Goal: Task Accomplishment & Management: Use online tool/utility

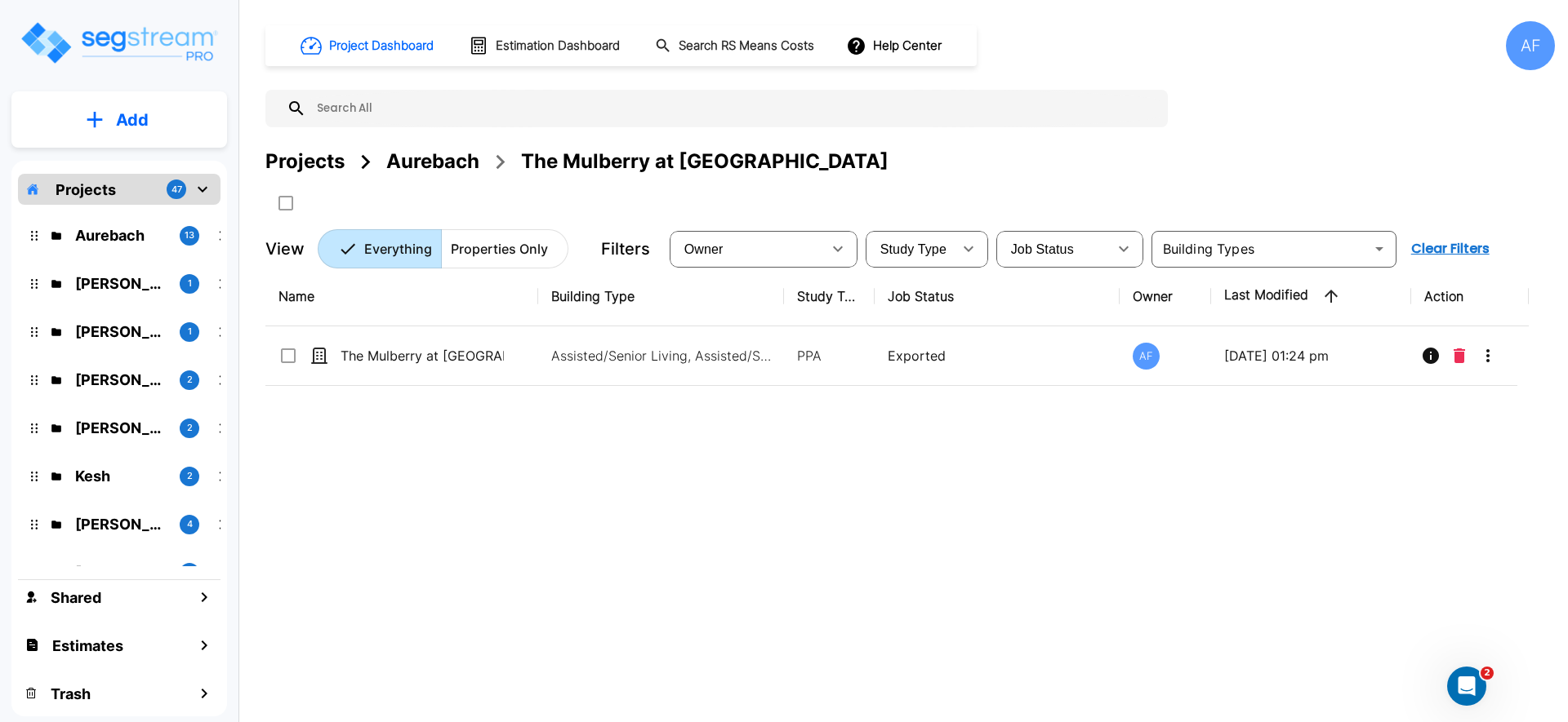
click at [418, 156] on div "Aurebach" at bounding box center [432, 161] width 93 height 29
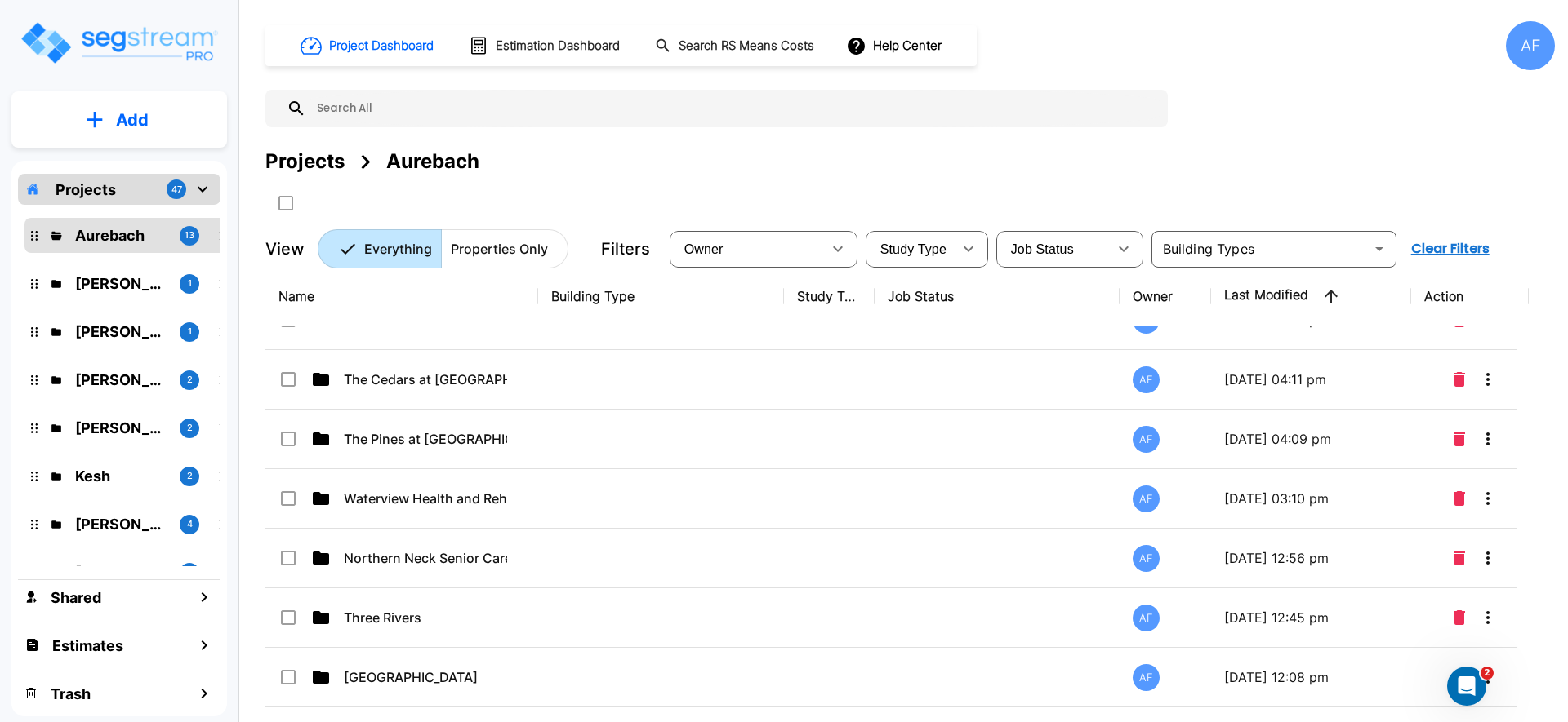
scroll to position [386, 0]
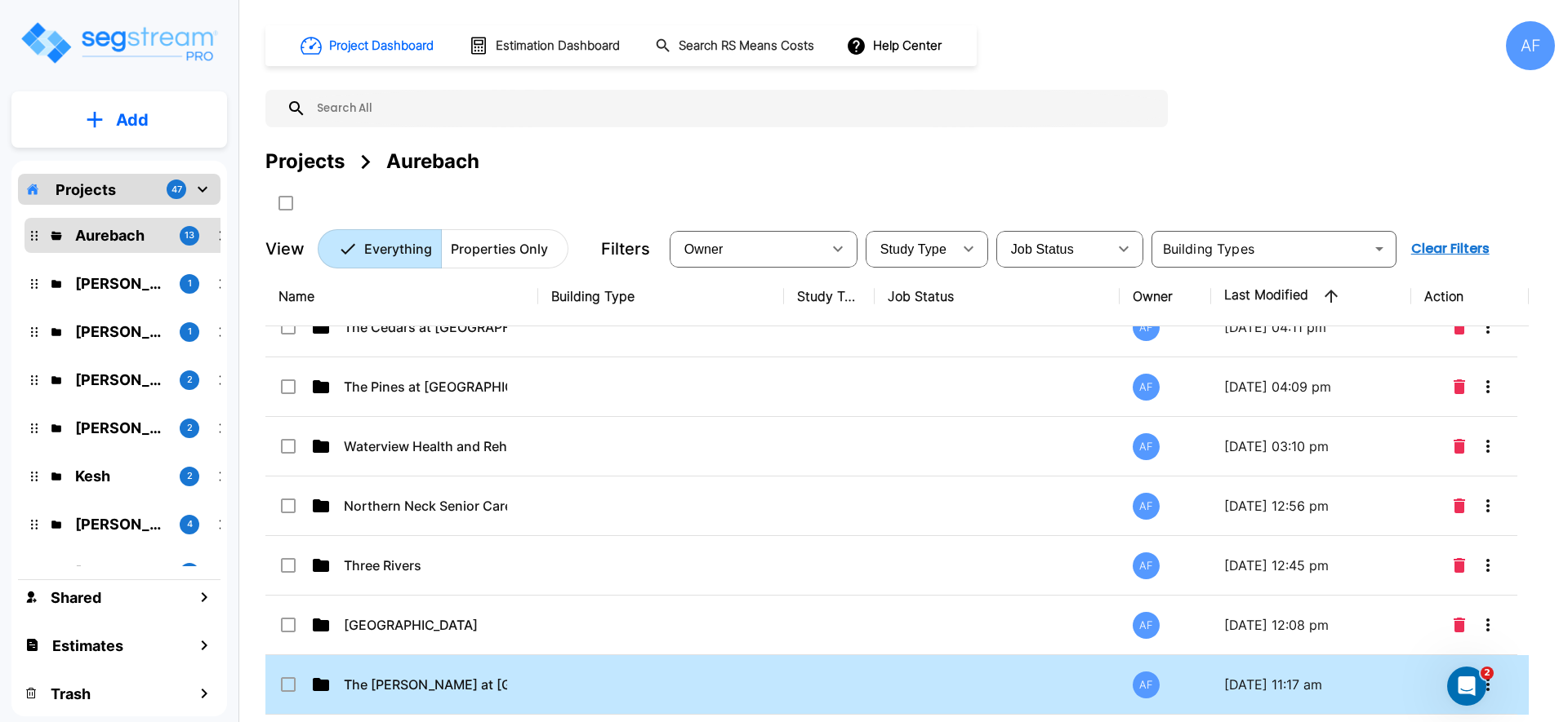
click at [543, 682] on td at bounding box center [661, 684] width 246 height 59
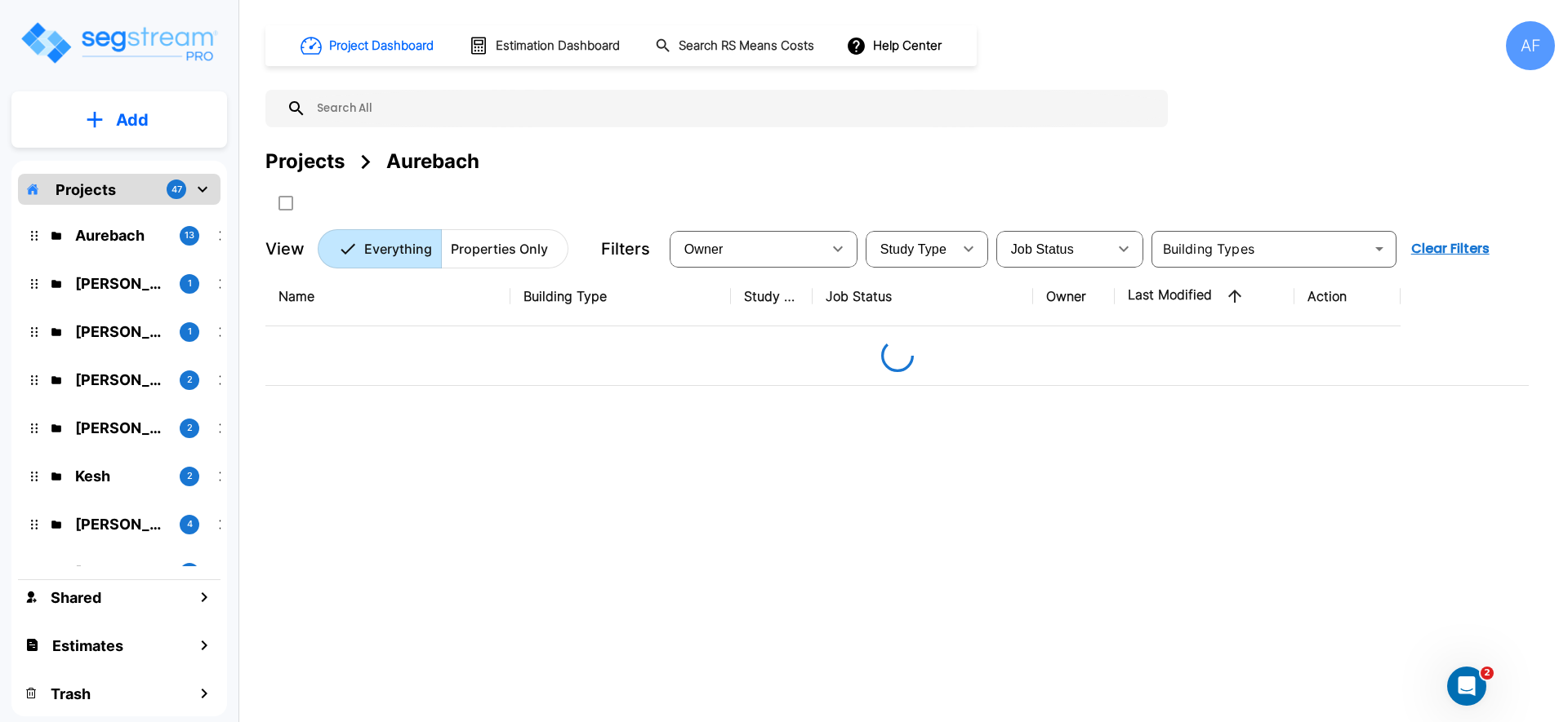
scroll to position [0, 0]
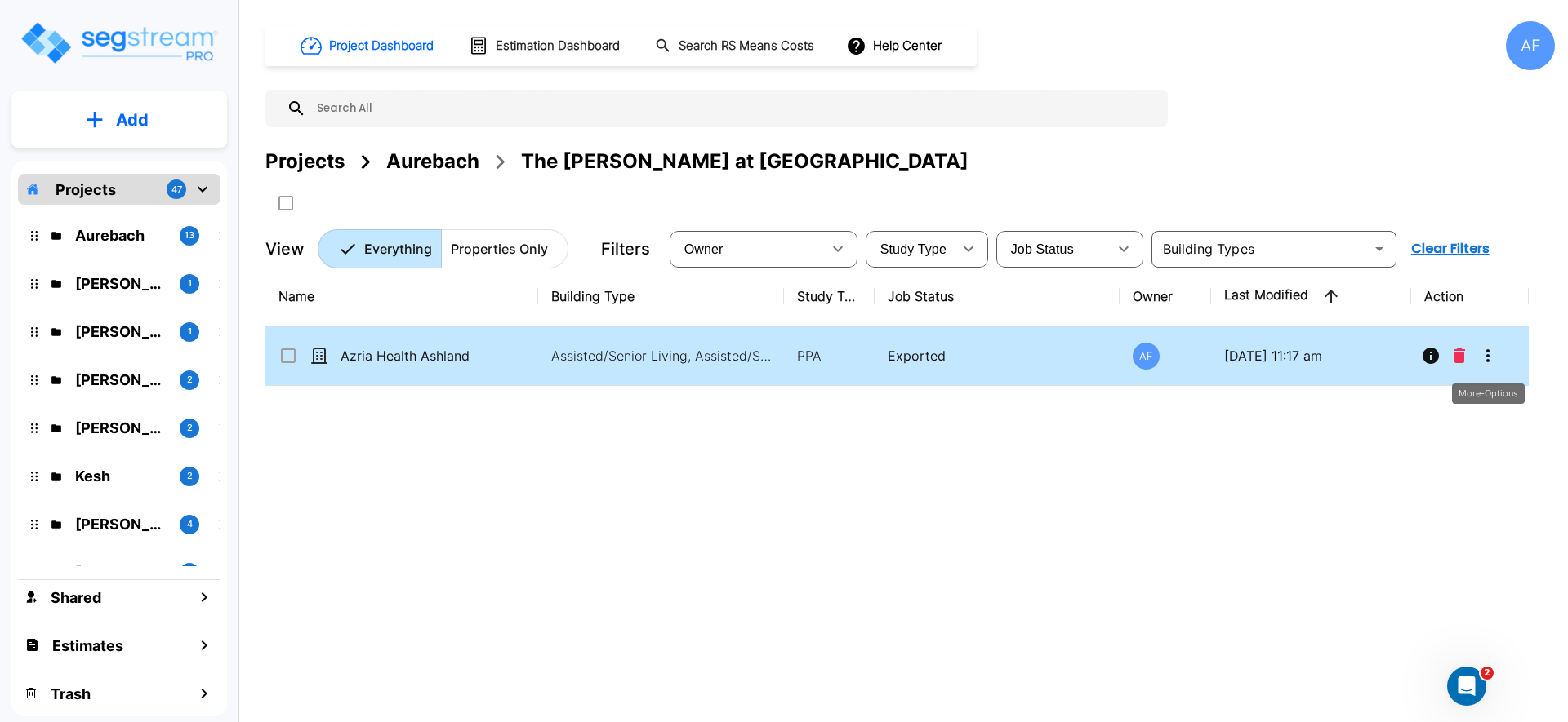
click at [1485, 351] on icon "More-Options" at bounding box center [1488, 356] width 19 height 19
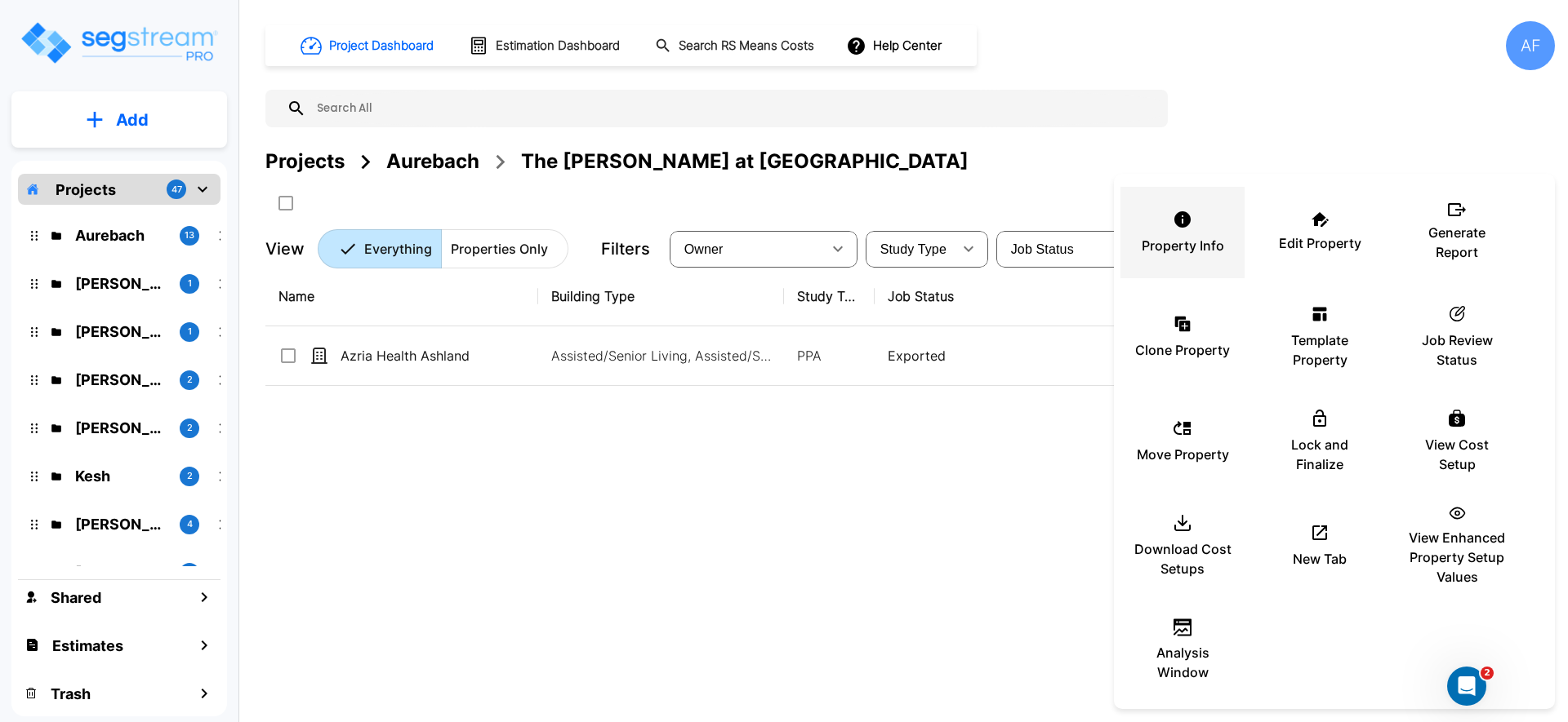
click at [1205, 234] on div "Property Info" at bounding box center [1182, 233] width 98 height 82
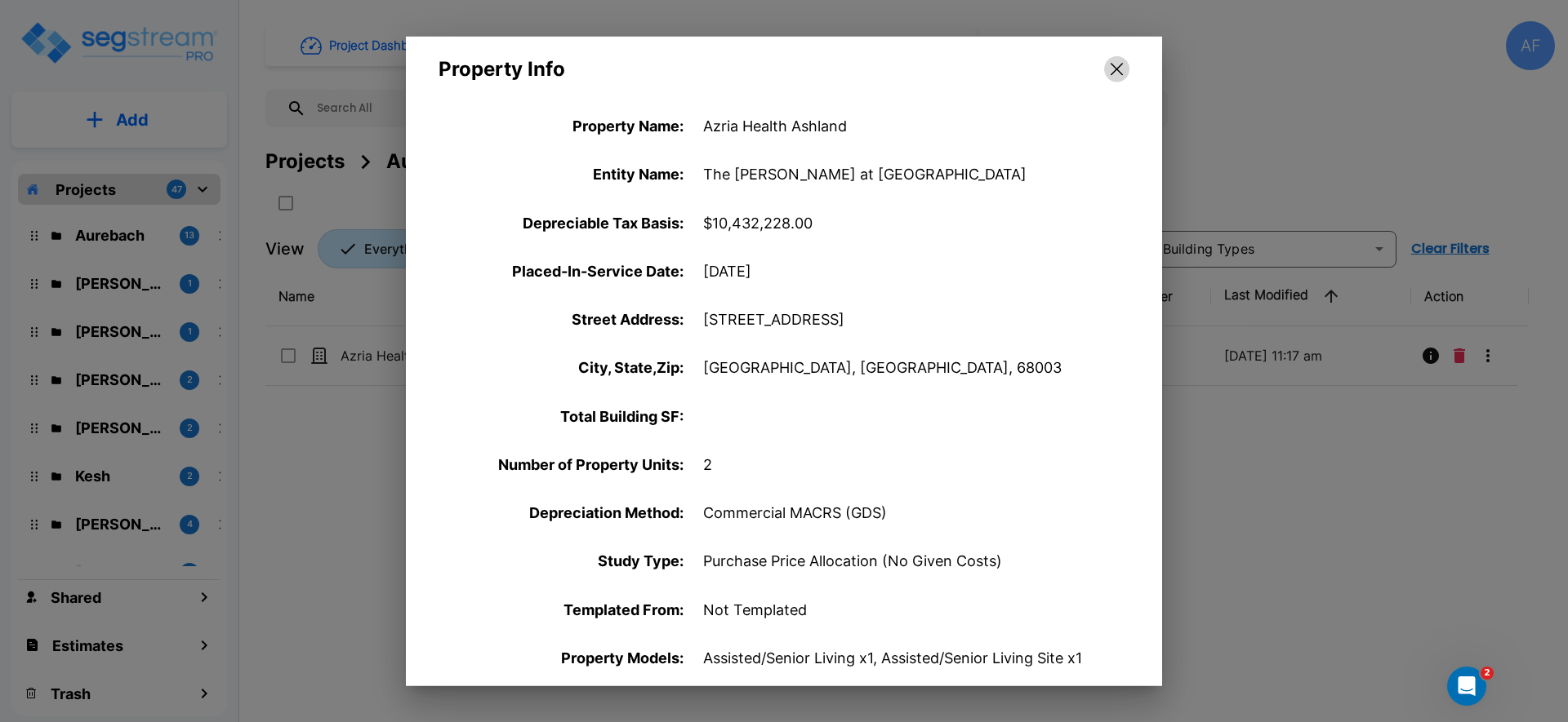
click at [1121, 63] on icon "button" at bounding box center [1117, 69] width 13 height 13
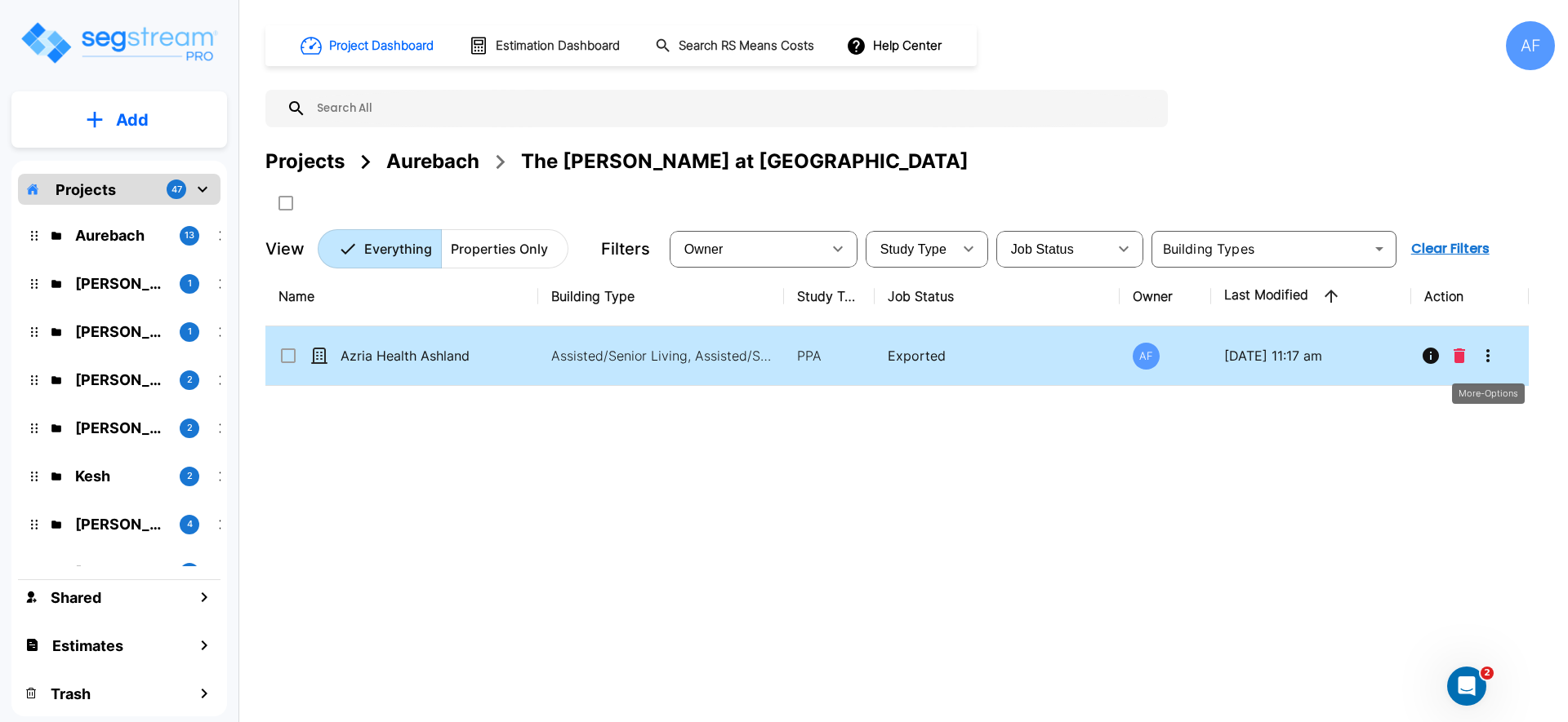
click at [1487, 354] on icon "More-Options" at bounding box center [1488, 356] width 3 height 13
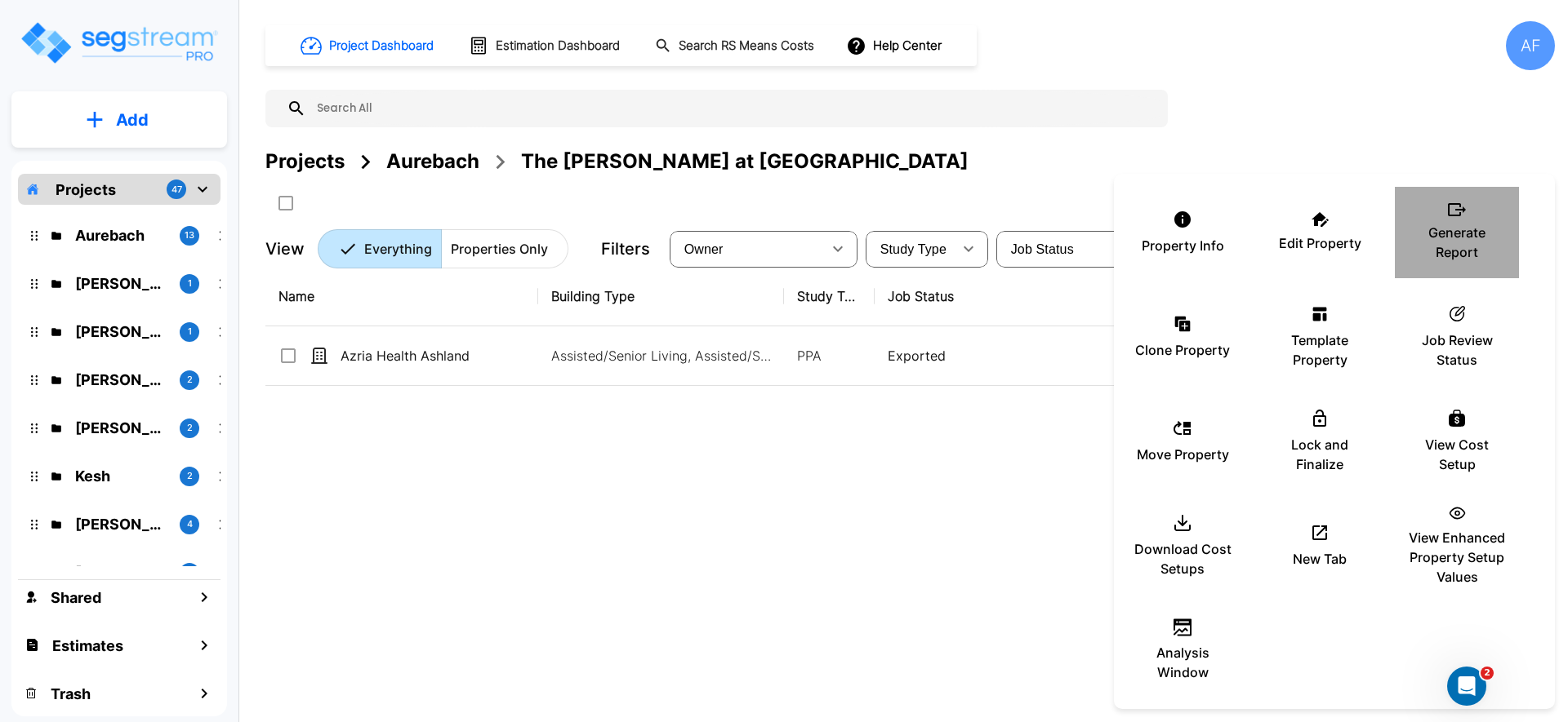
click at [1442, 234] on p "Generate Report" at bounding box center [1457, 242] width 98 height 39
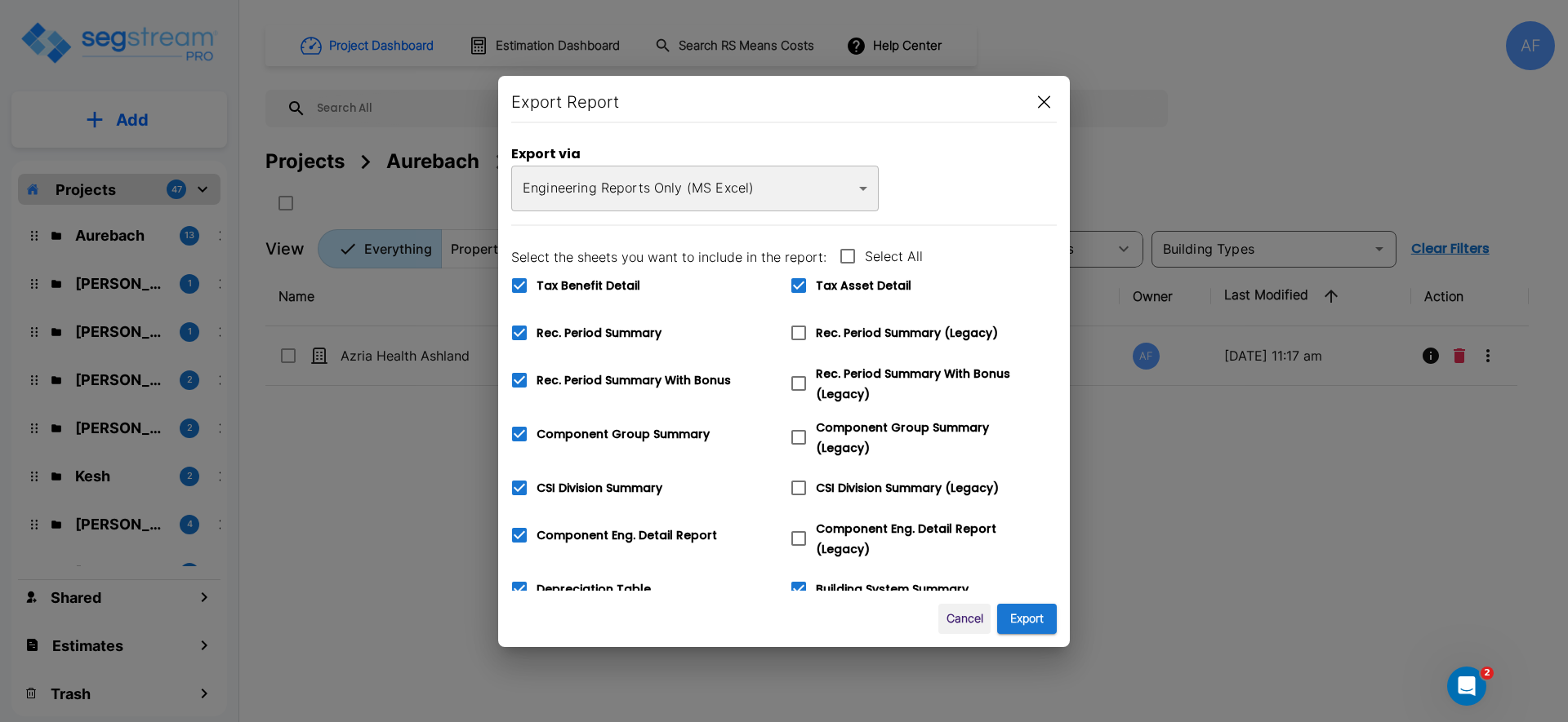
click at [529, 284] on span at bounding box center [519, 285] width 34 height 34
click at [518, 283] on input "Tax Benefit Detail" at bounding box center [511, 275] width 17 height 14
checkbox input "false"
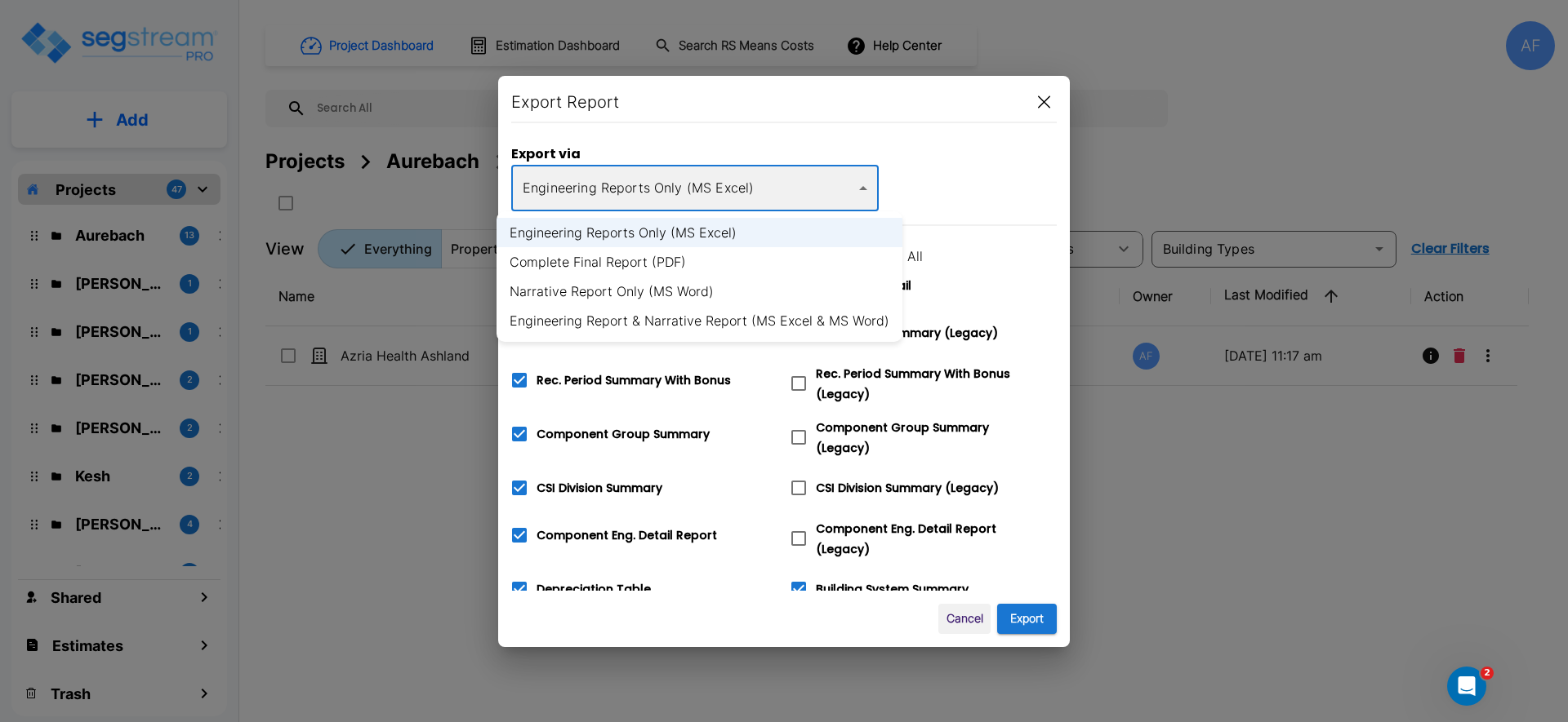
drag, startPoint x: 615, startPoint y: 182, endPoint x: 620, endPoint y: 208, distance: 26.5
click at [615, 182] on body "× Your report is being generated. Be patient! × We're working on your Modificat…" at bounding box center [784, 361] width 1568 height 722
click at [646, 260] on li "Complete Final Report (PDF)" at bounding box center [699, 262] width 406 height 29
type input "pdf"
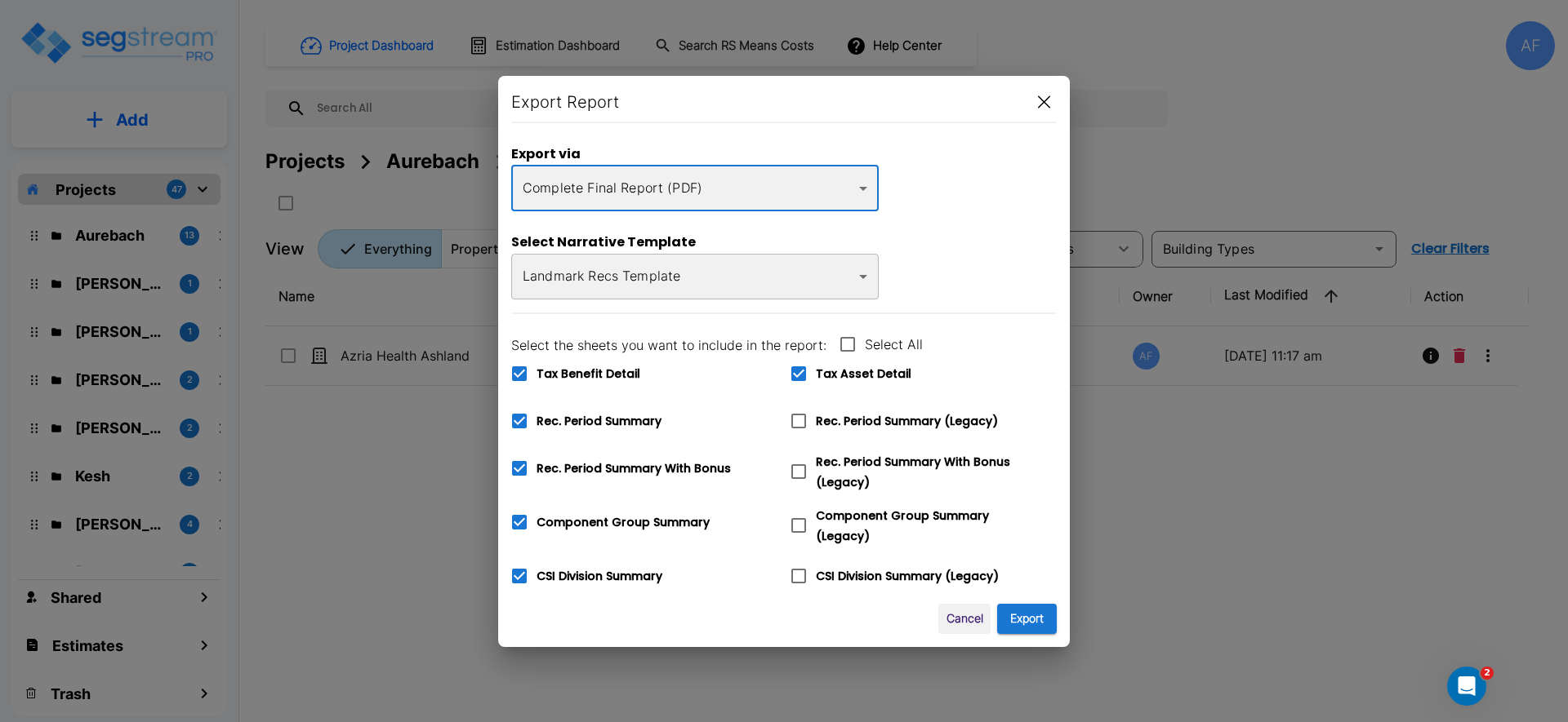
click at [1029, 617] on button "Export" at bounding box center [1026, 619] width 59 height 30
click at [512, 372] on icon at bounding box center [519, 373] width 19 height 19
click at [512, 371] on input "Tax Benefit Detail" at bounding box center [511, 363] width 17 height 14
checkbox input "false"
click at [1005, 611] on button "Export" at bounding box center [1026, 619] width 59 height 30
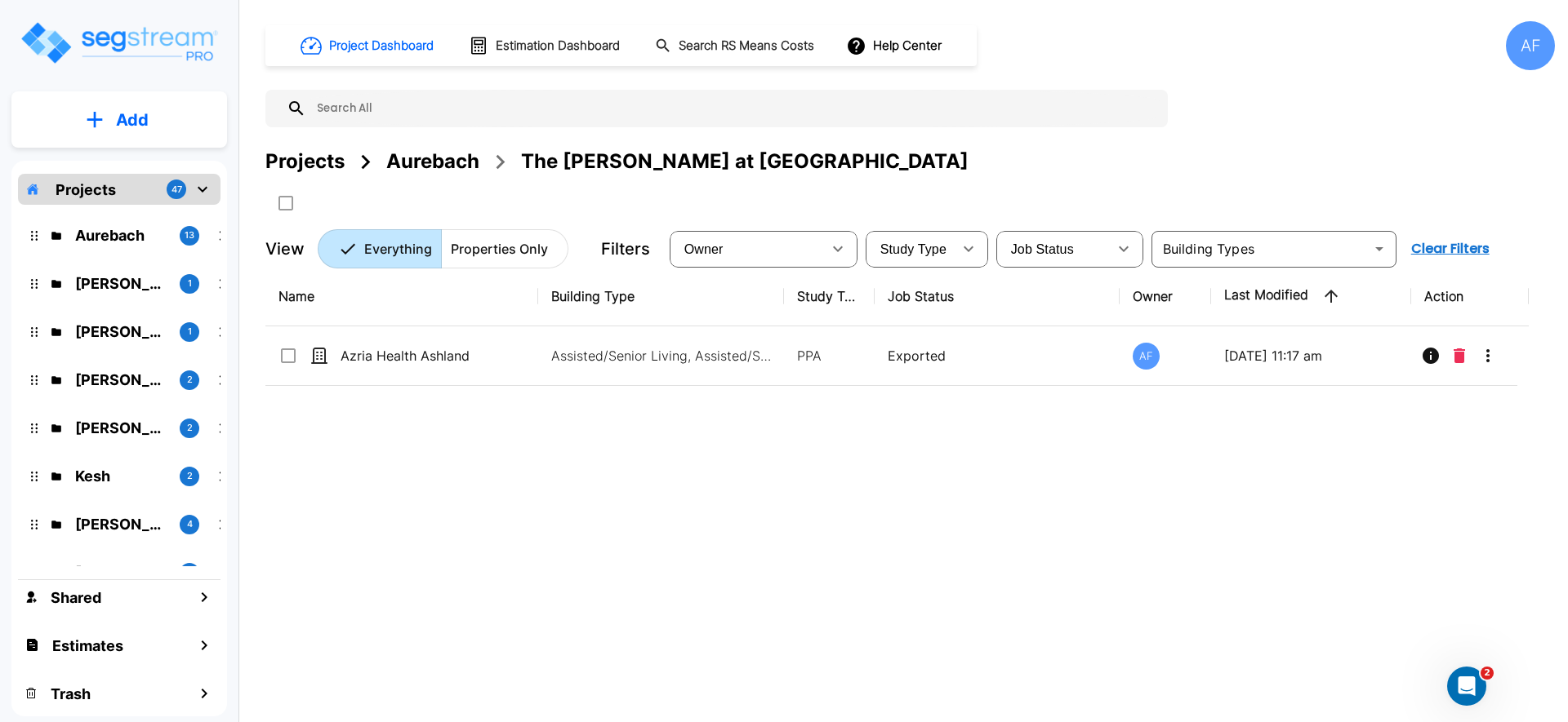
click at [446, 167] on div "Aurebach" at bounding box center [432, 161] width 93 height 29
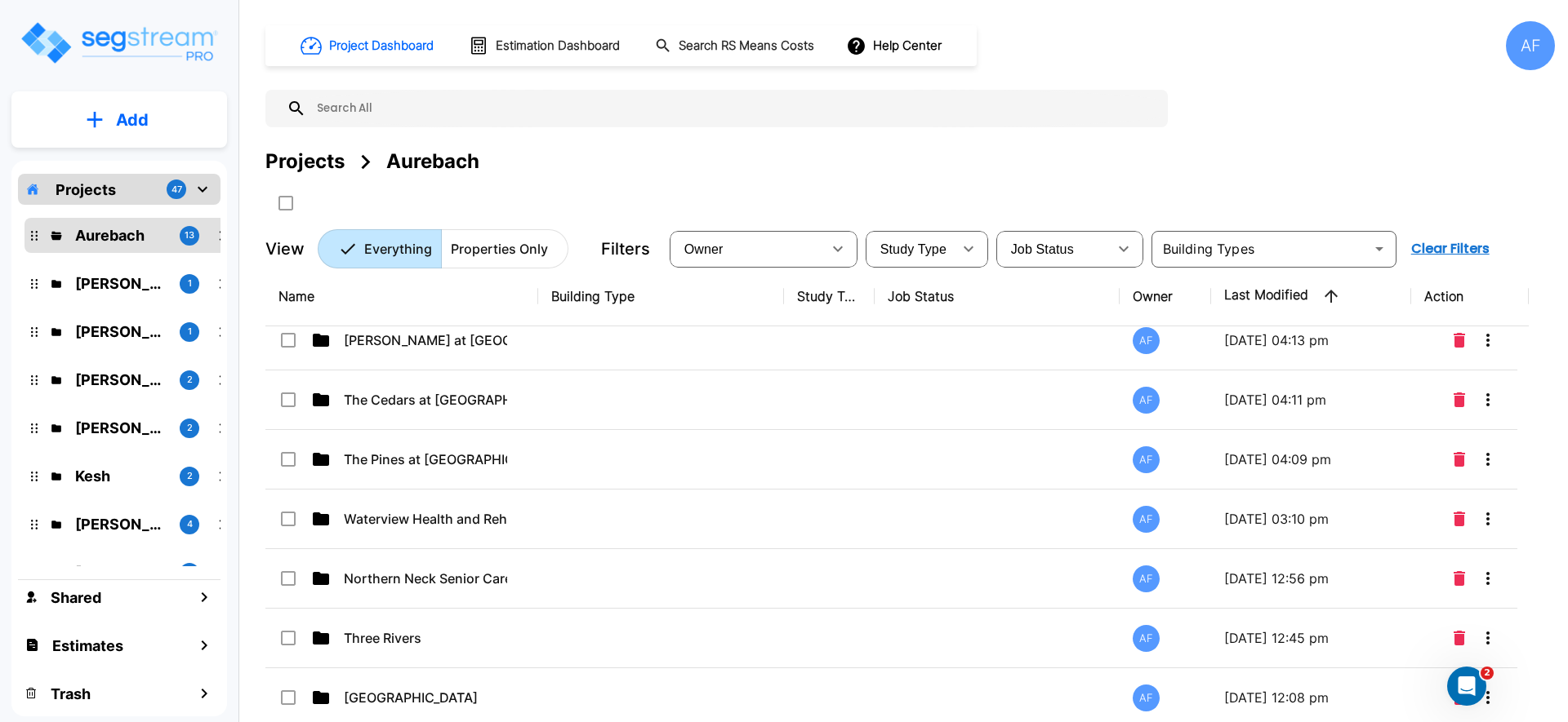
scroll to position [386, 0]
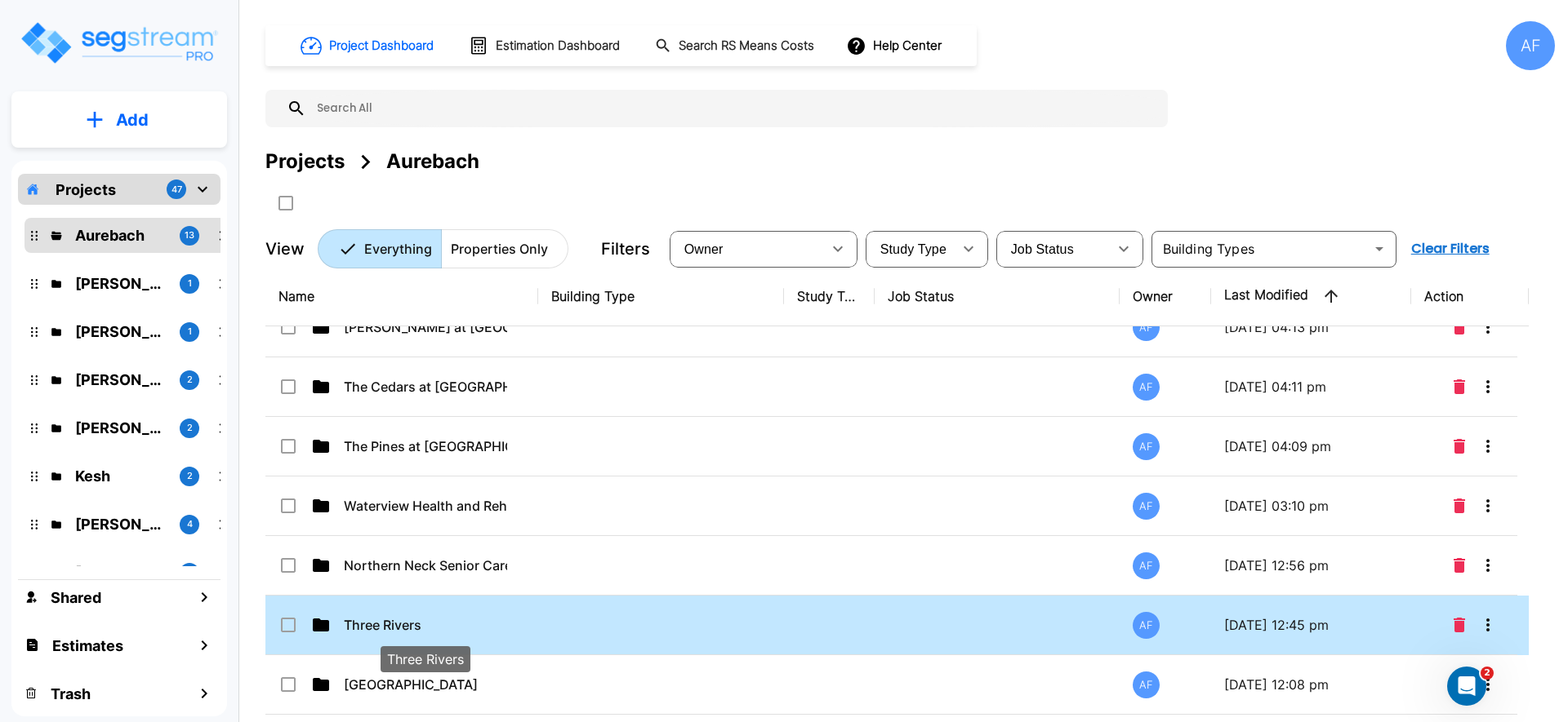
click at [491, 623] on p "Three Rivers" at bounding box center [425, 624] width 163 height 19
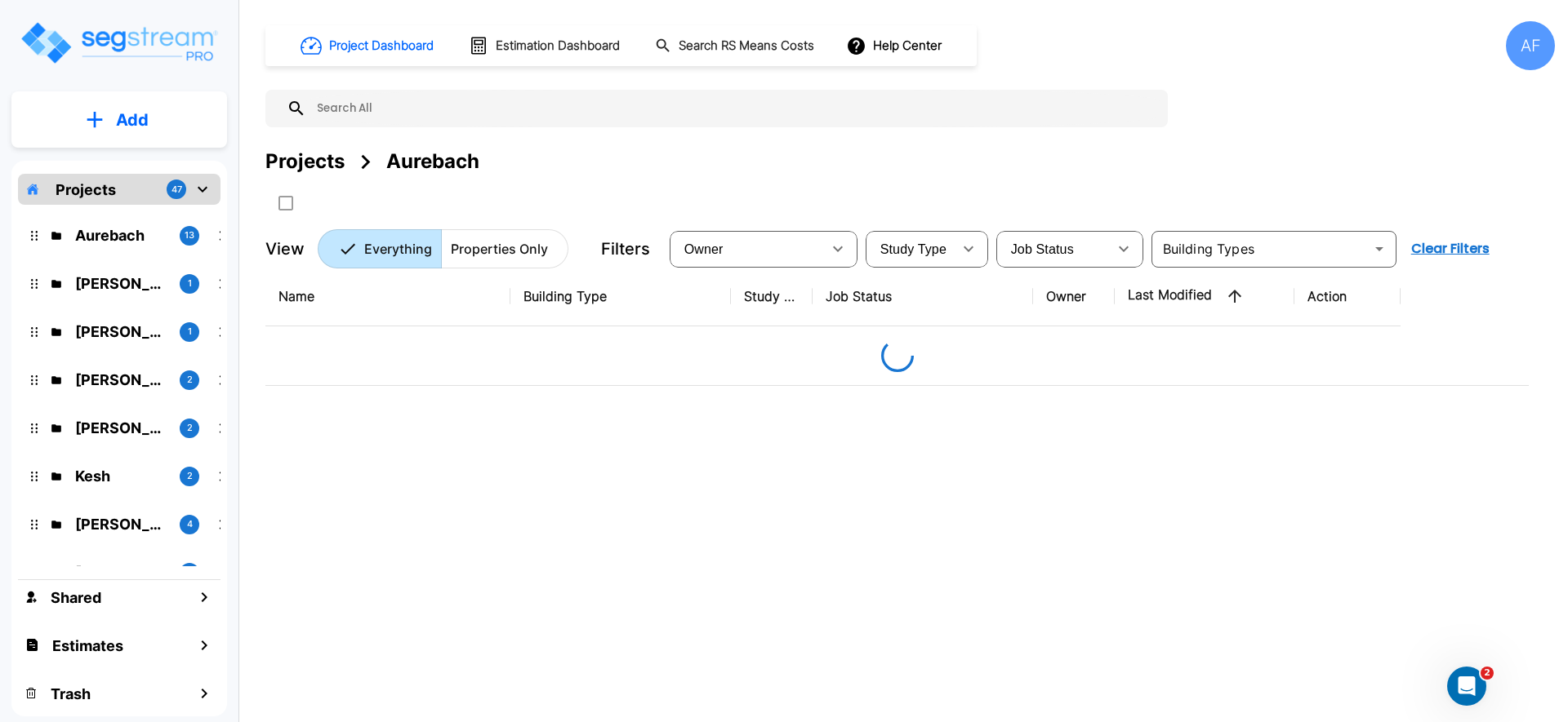
scroll to position [0, 0]
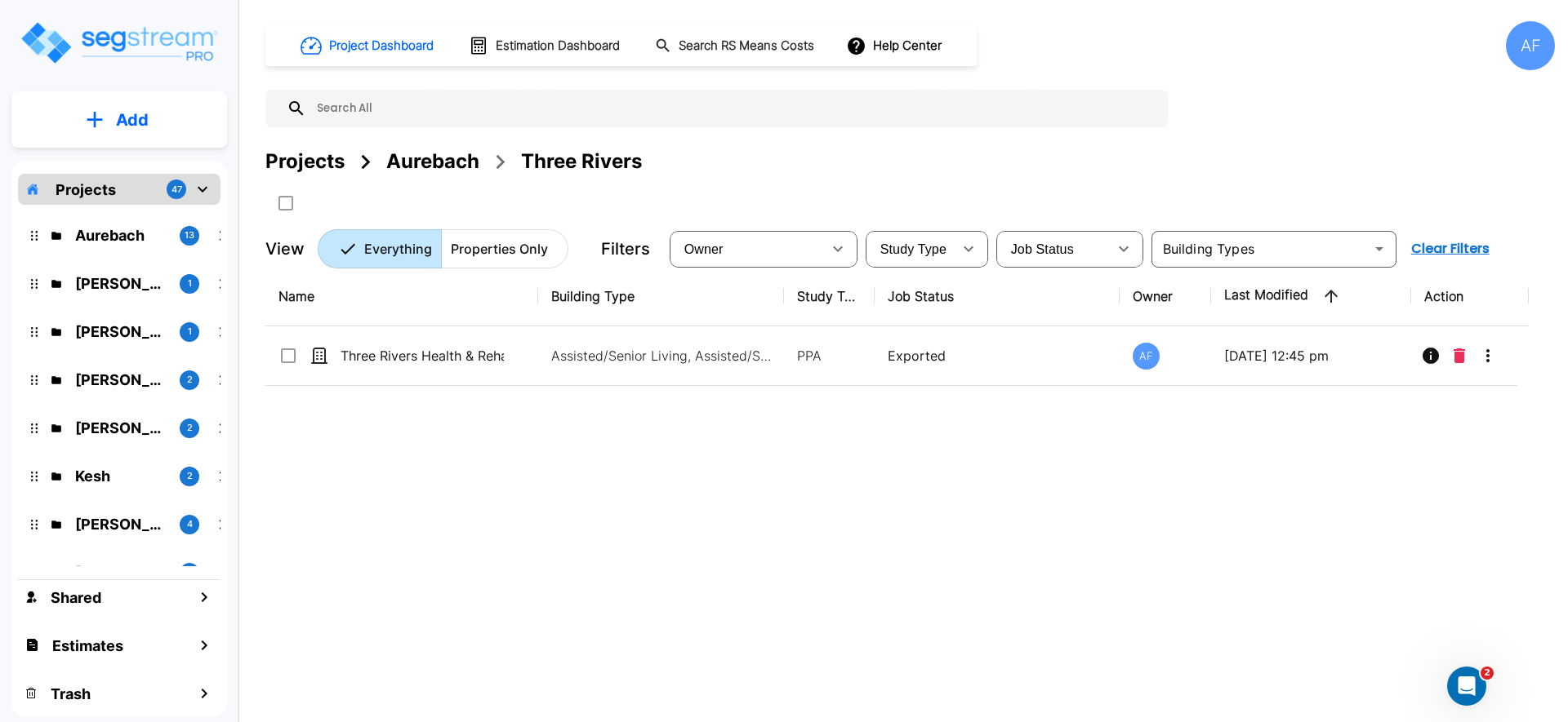
click at [417, 153] on div "Aurebach" at bounding box center [432, 161] width 93 height 29
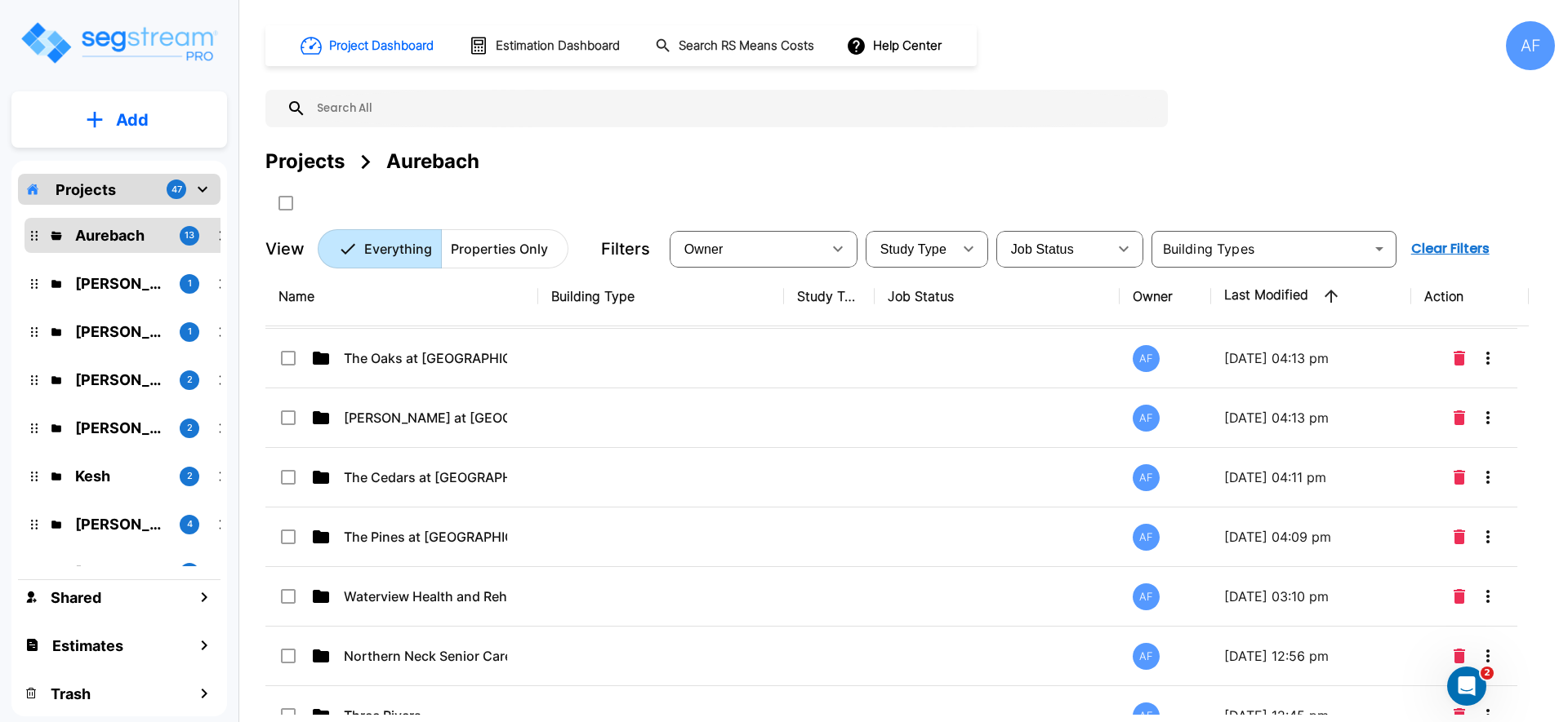
scroll to position [386, 0]
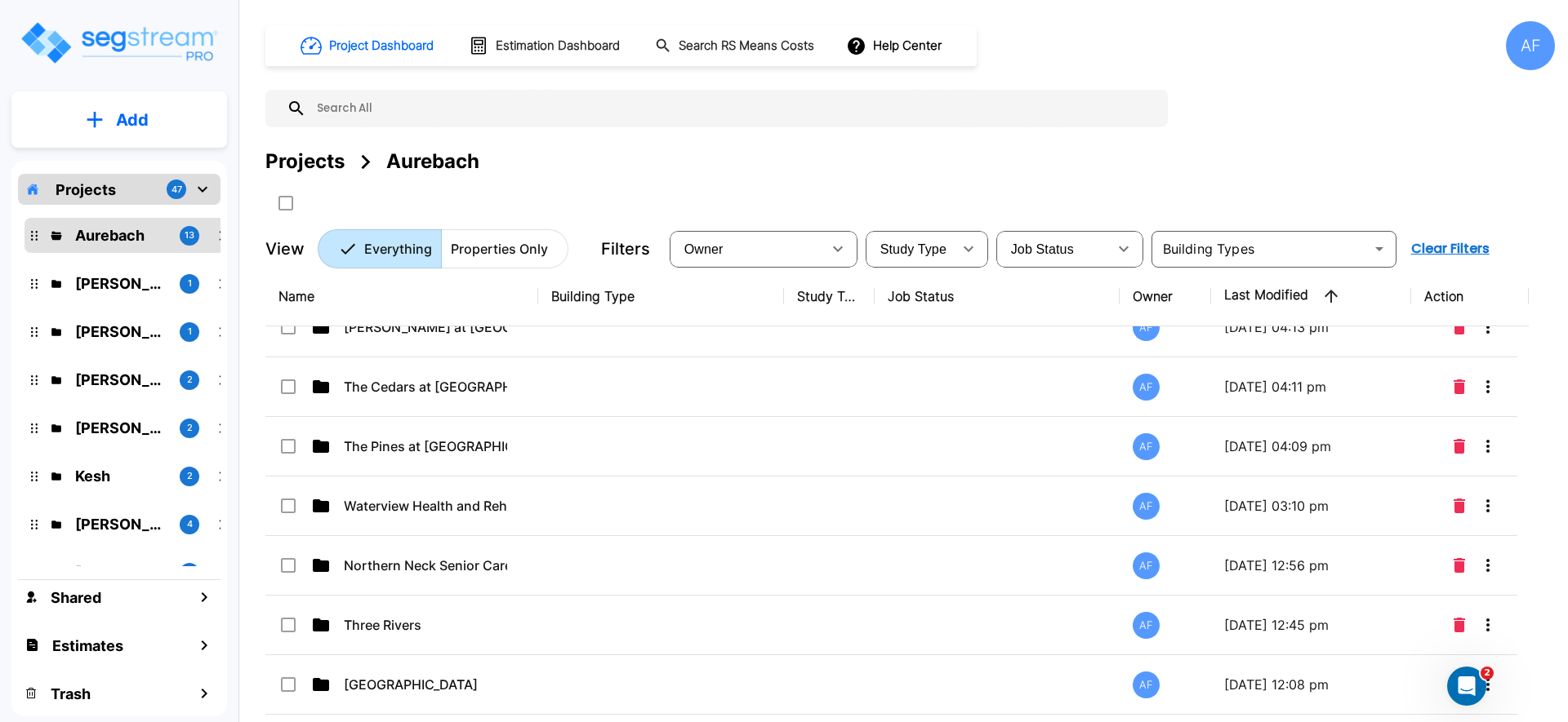
click at [451, 102] on input "text" at bounding box center [733, 108] width 853 height 38
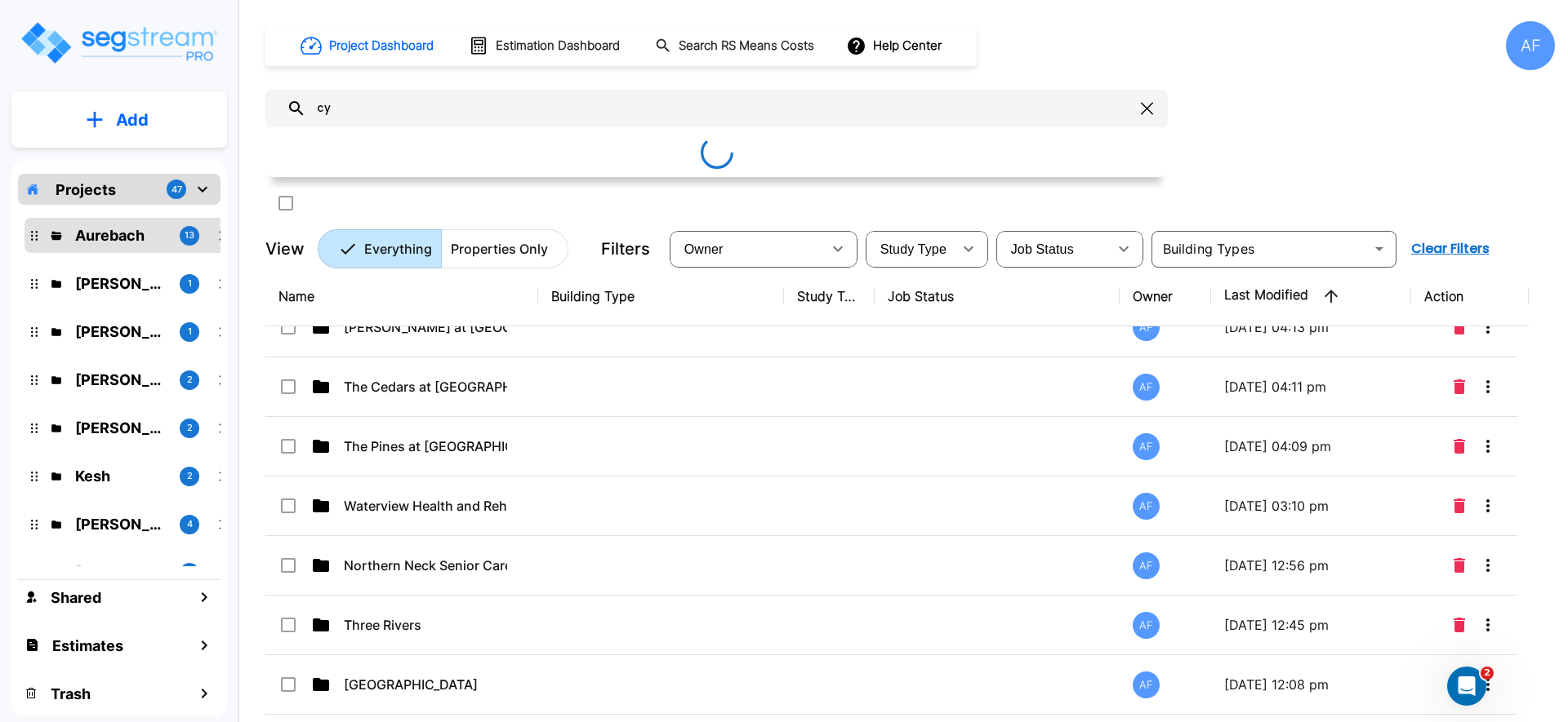
type input "c"
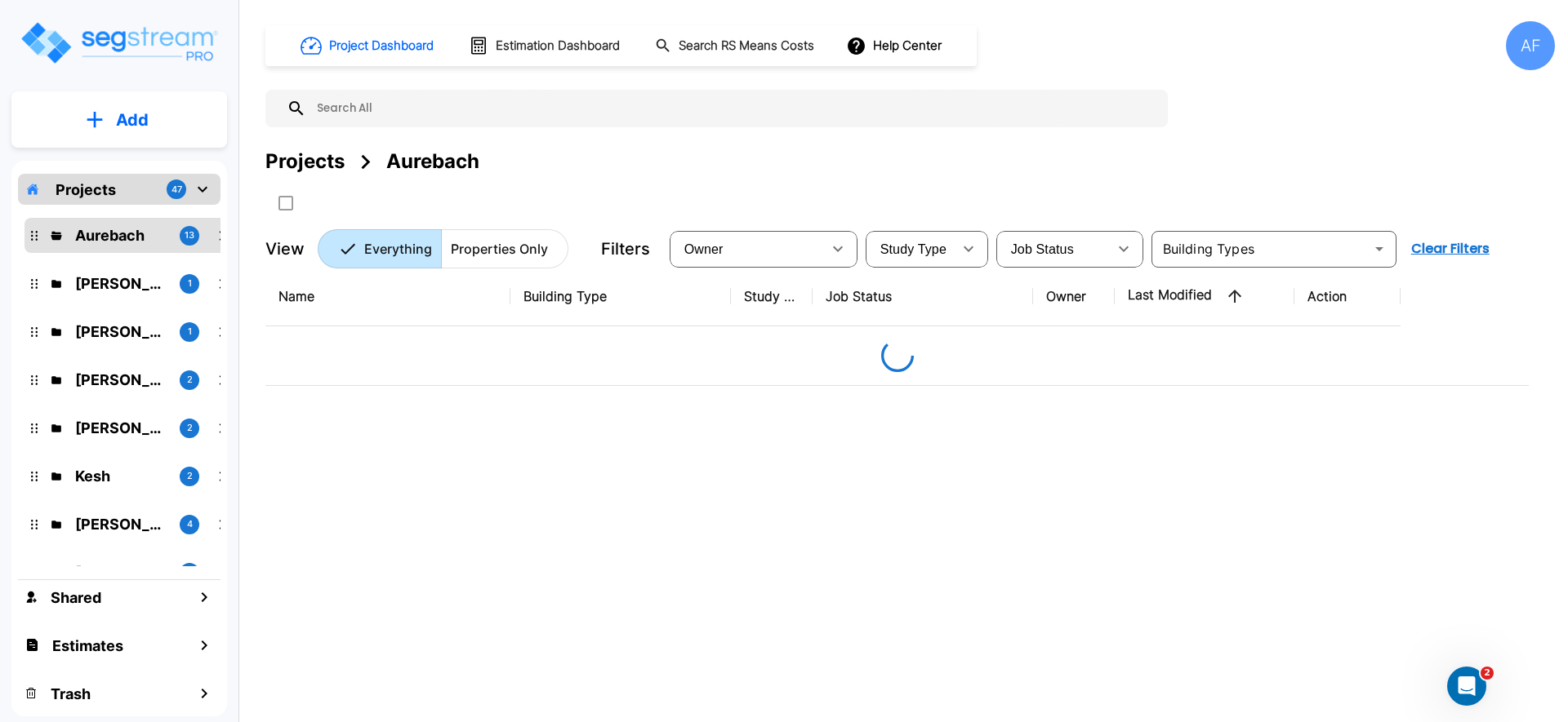
scroll to position [0, 0]
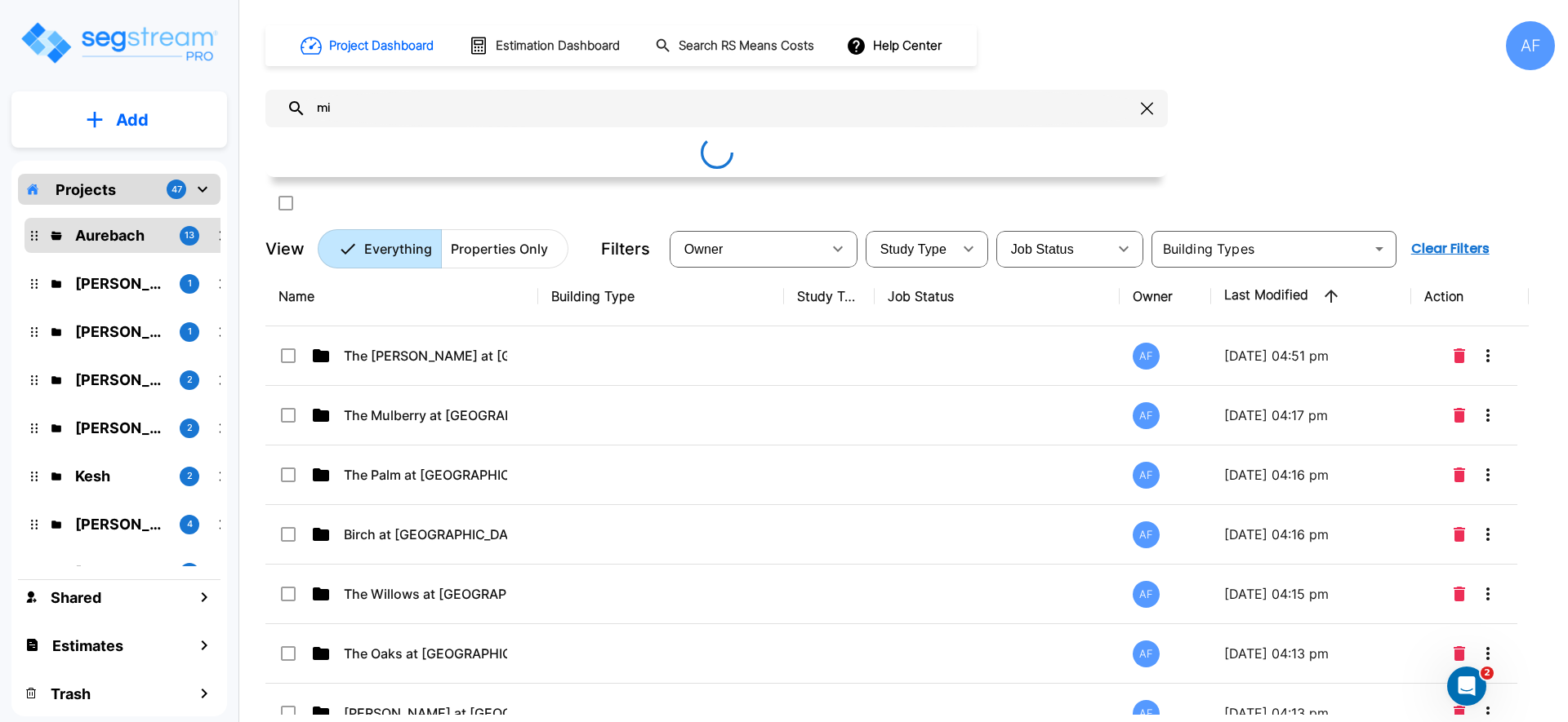
type input "m"
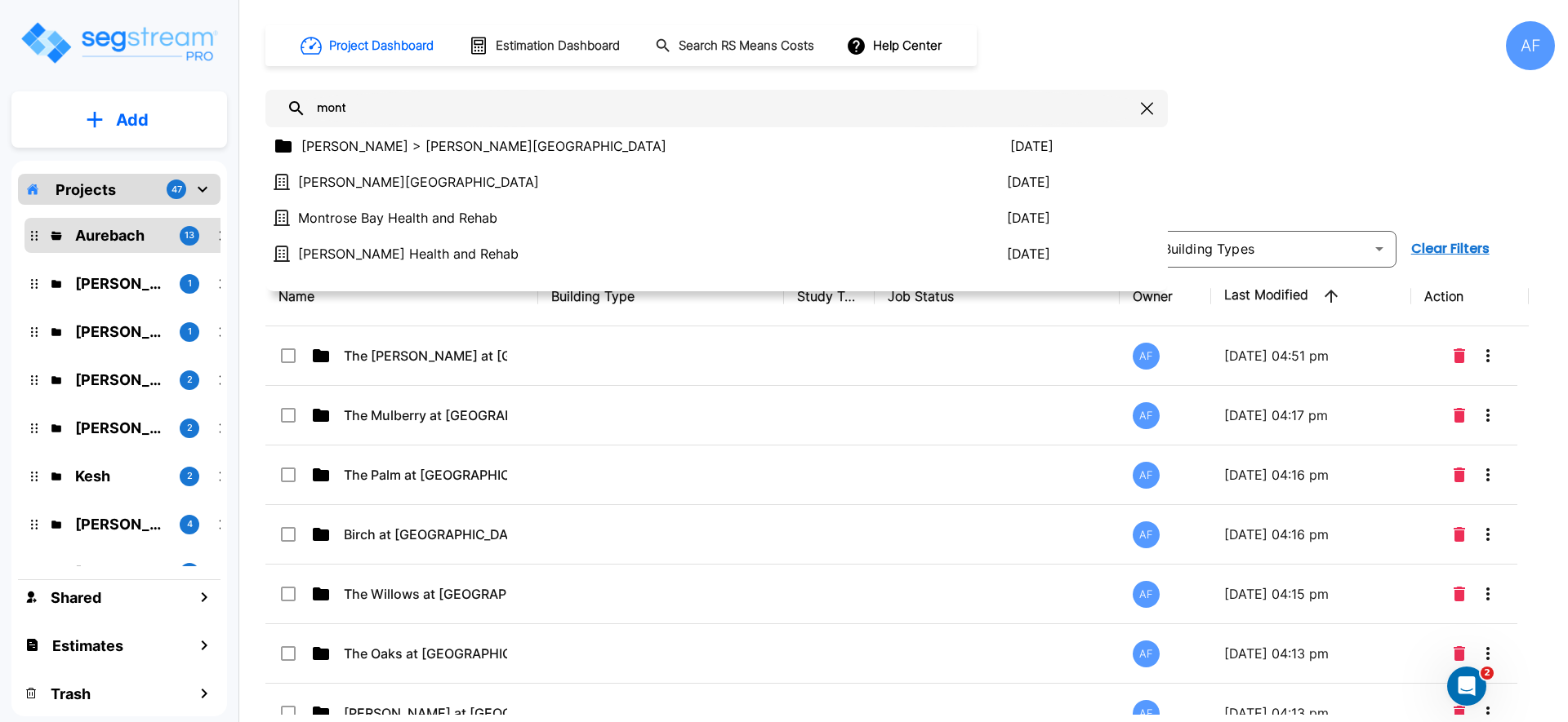
type input "mont"
click at [131, 116] on p "Add" at bounding box center [132, 120] width 33 height 24
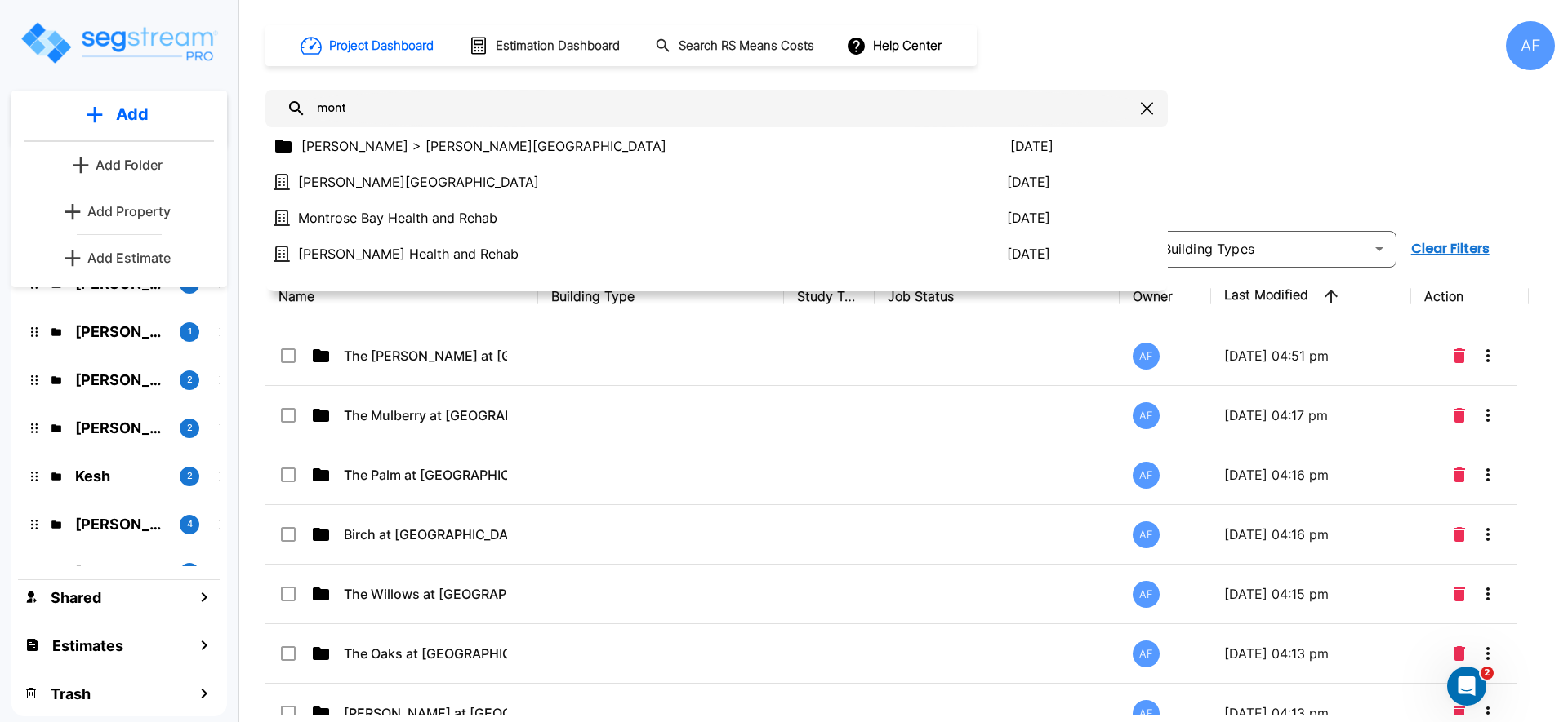
click at [145, 253] on p "Add Estimate" at bounding box center [128, 258] width 83 height 19
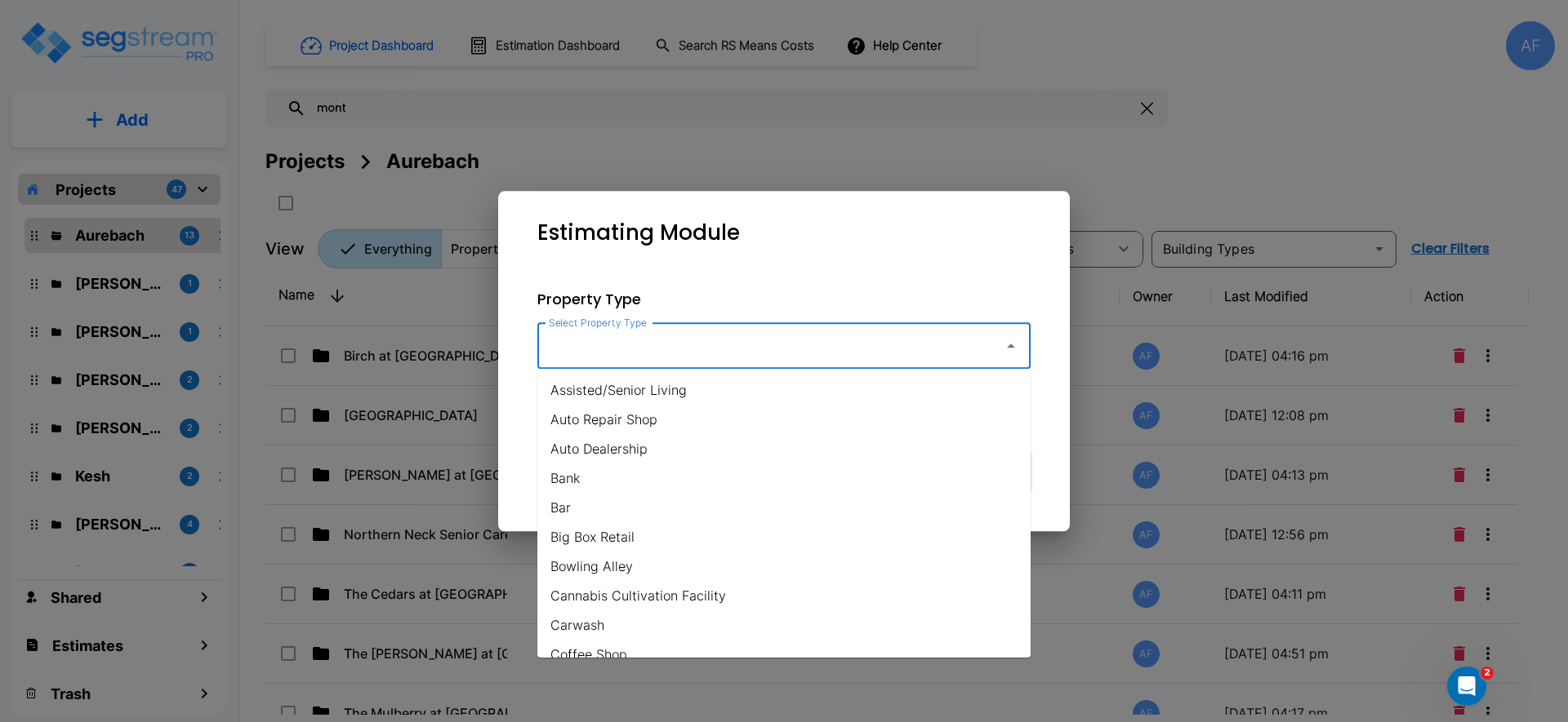
click at [671, 356] on input "Select Property Type" at bounding box center [767, 346] width 444 height 31
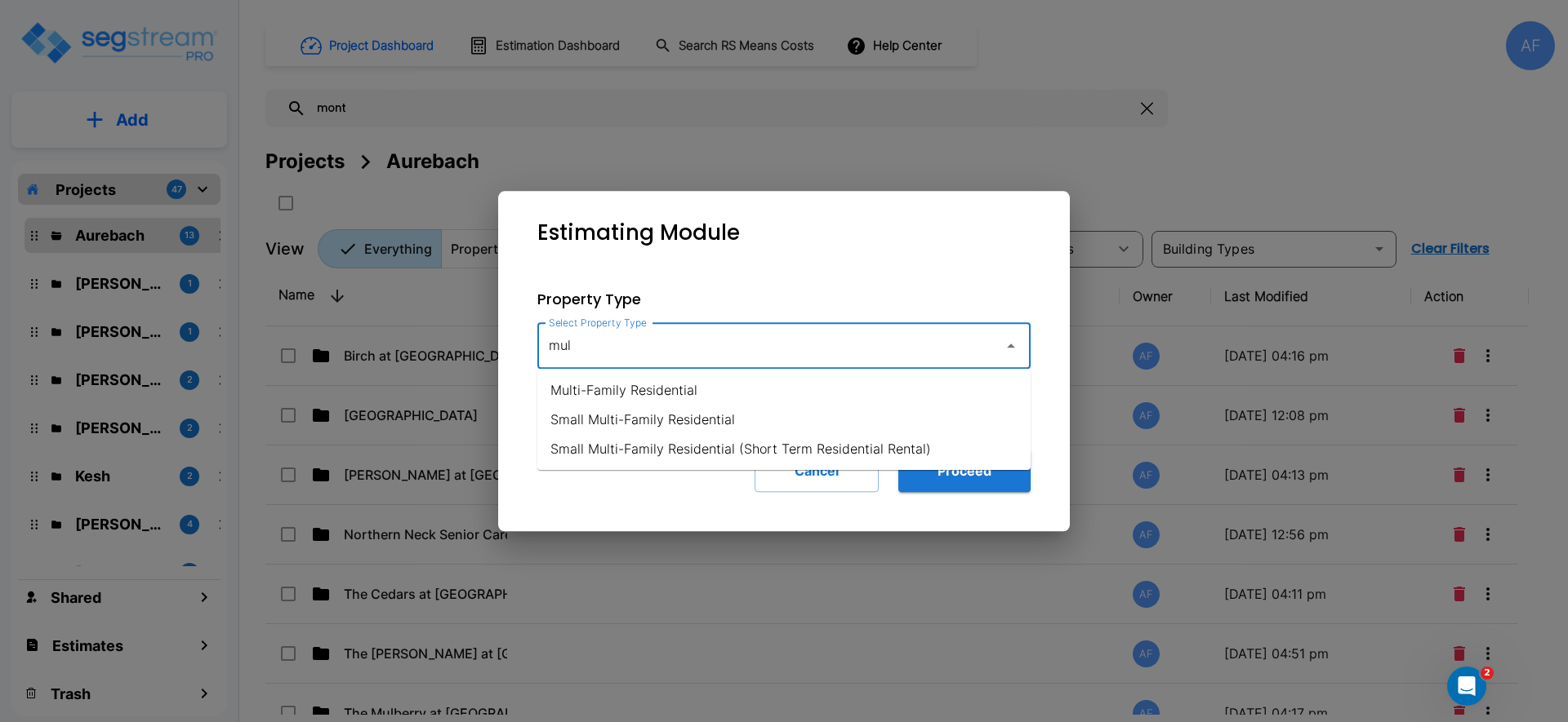
click at [665, 396] on li "Multi-Family Residential" at bounding box center [784, 390] width 493 height 29
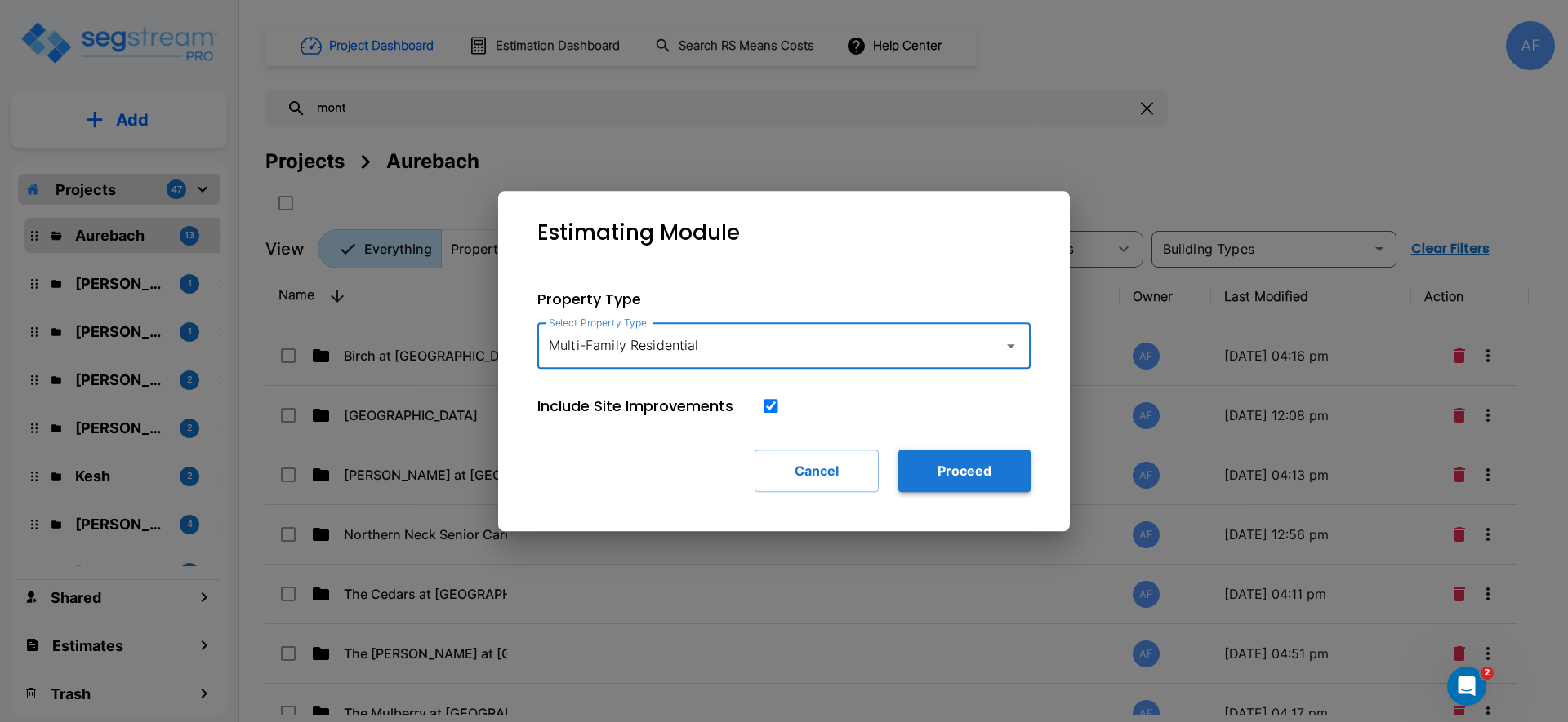
type input "Multi-Family Residential"
click at [951, 468] on button "Proceed" at bounding box center [964, 470] width 132 height 43
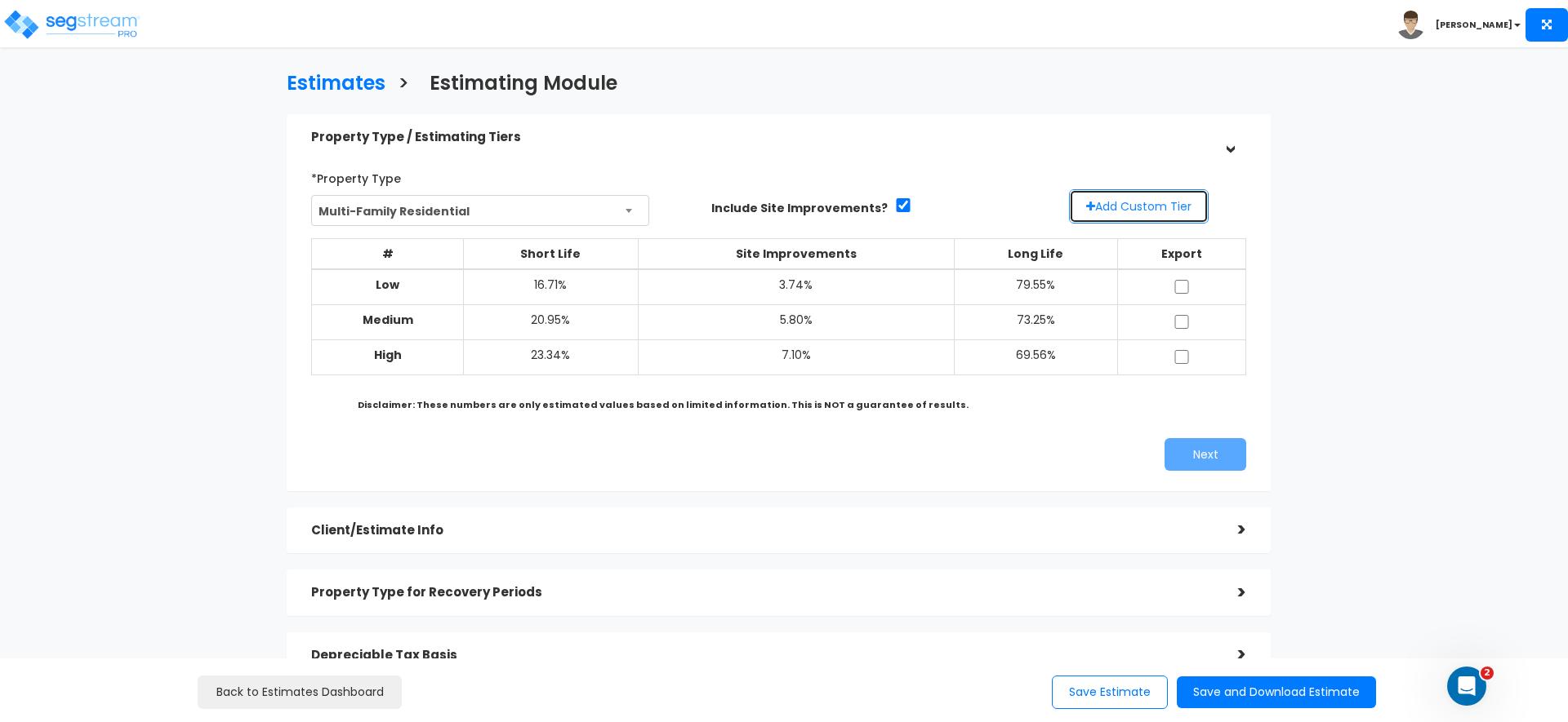
click at [1139, 202] on button "Add Custom Tier" at bounding box center [1139, 206] width 140 height 34
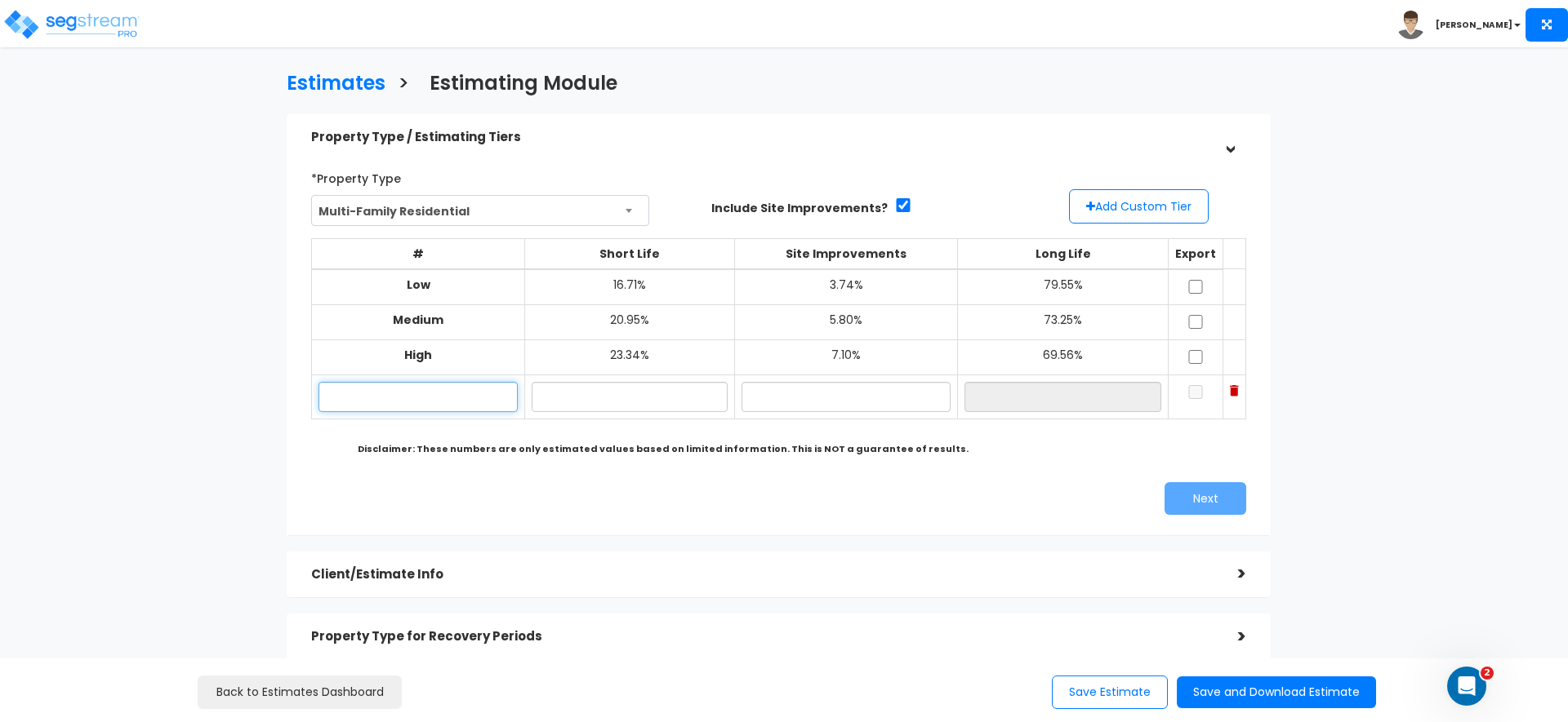
click at [467, 403] on input "text" at bounding box center [418, 397] width 199 height 30
type input "Jade"
click at [593, 394] on input "text" at bounding box center [630, 397] width 196 height 30
type input "16.30%"
click at [764, 405] on input "text" at bounding box center [846, 397] width 209 height 30
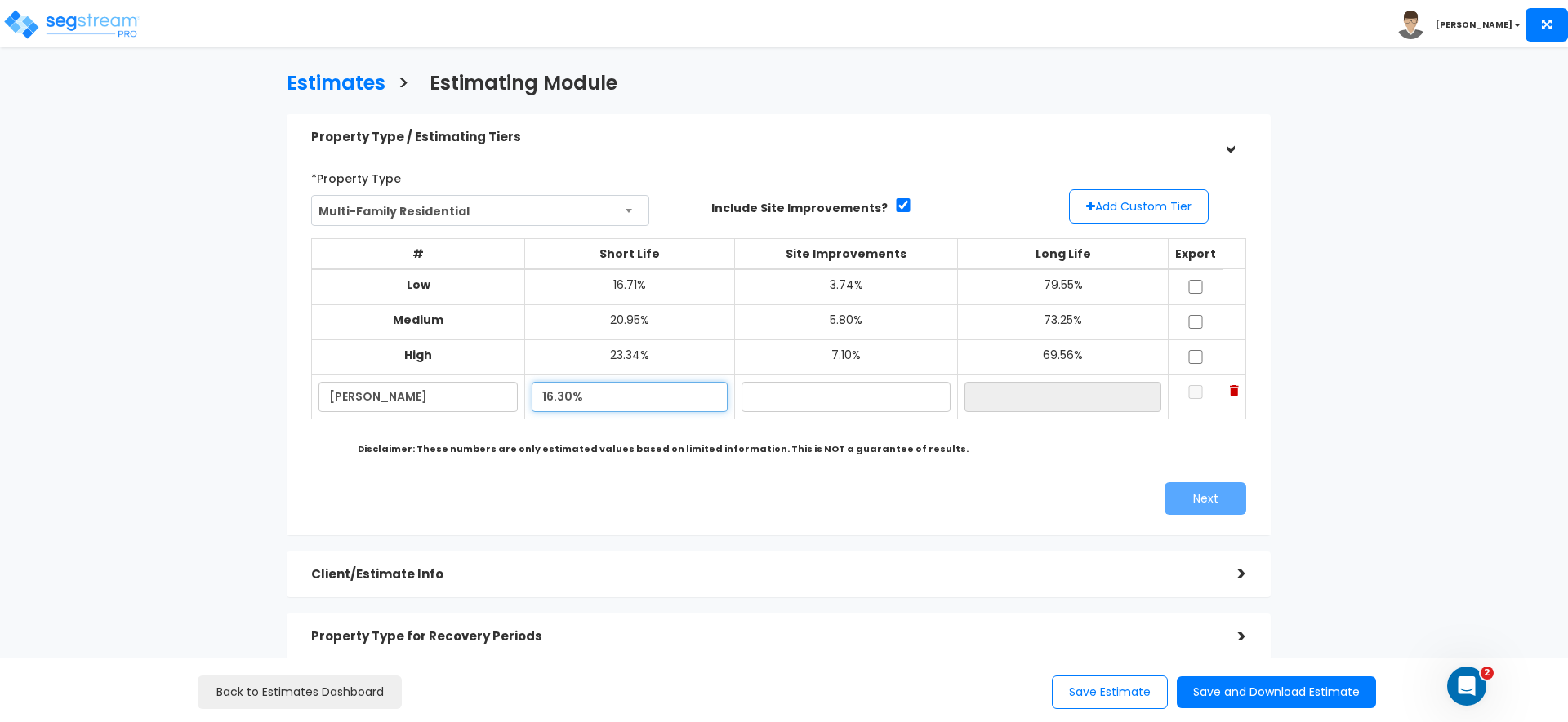
click at [548, 394] on input "16.30%" at bounding box center [630, 397] width 196 height 30
click at [845, 402] on input "text" at bounding box center [846, 397] width 209 height 30
type input "8.00%"
type input "75.70%"
click at [843, 453] on b "Disclaimer: These numbers are only estimated values based on limited informatio…" at bounding box center [663, 449] width 611 height 13
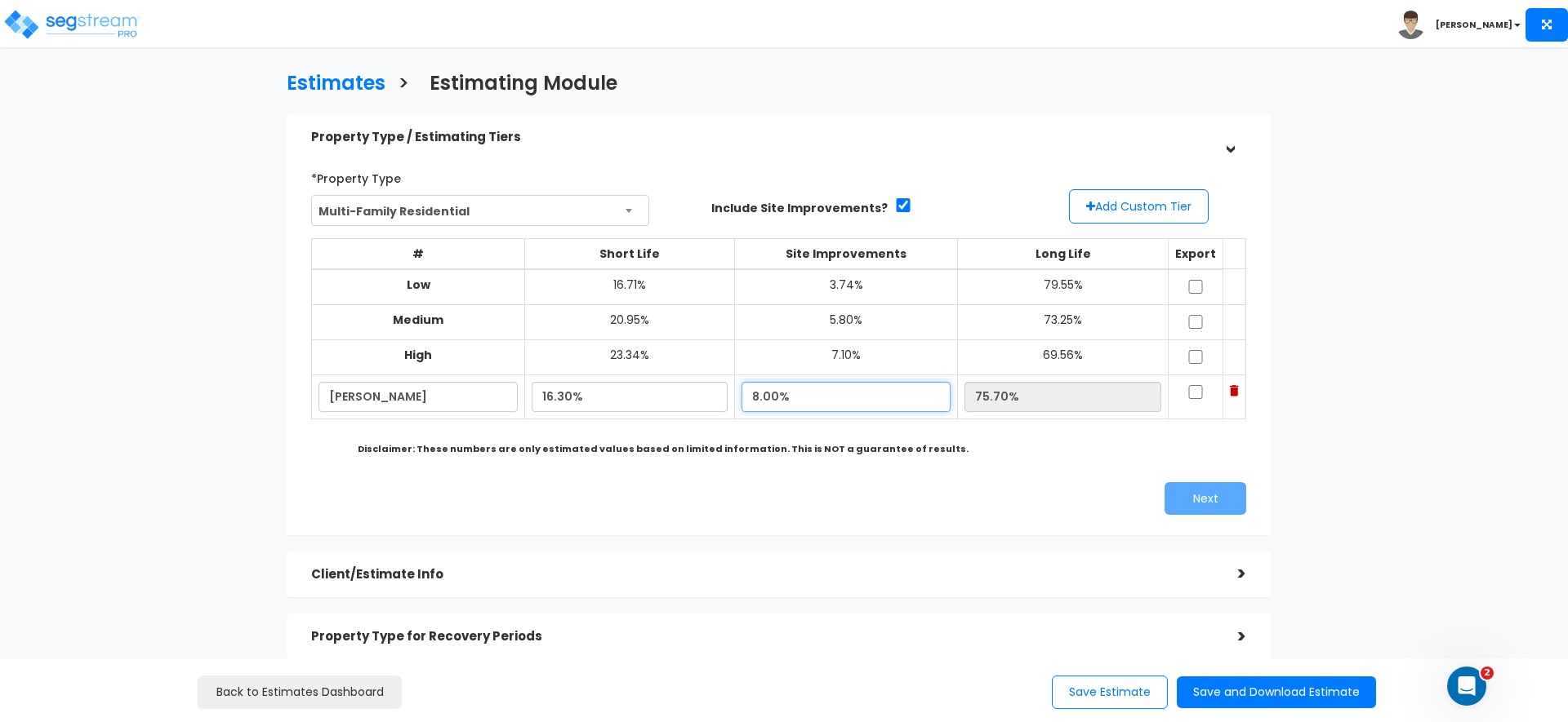
click at [773, 400] on input "8.00%" at bounding box center [846, 397] width 209 height 30
type input "8.76%"
type input "74.94%"
drag, startPoint x: 898, startPoint y: 479, endPoint x: 813, endPoint y: 458, distance: 87.6
click at [898, 479] on div "*Property Type Multi-Family Residential Assisted/Senior Living Auto Repair Shop…" at bounding box center [779, 340] width 959 height 366
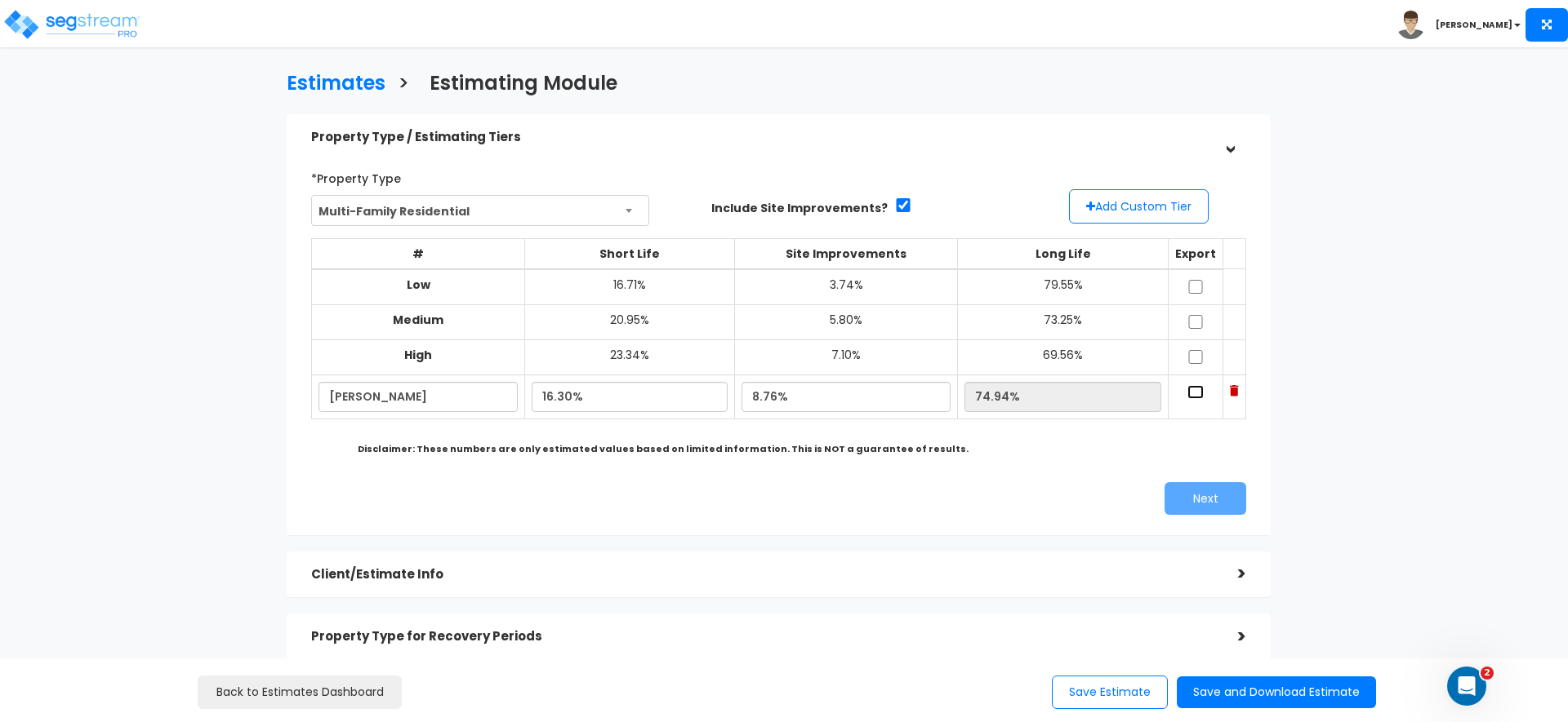
click at [1187, 395] on input "checkbox" at bounding box center [1195, 392] width 17 height 14
checkbox input "true"
drag, startPoint x: 1214, startPoint y: 490, endPoint x: 1169, endPoint y: 490, distance: 45.0
click at [1214, 490] on button "Next" at bounding box center [1206, 498] width 82 height 33
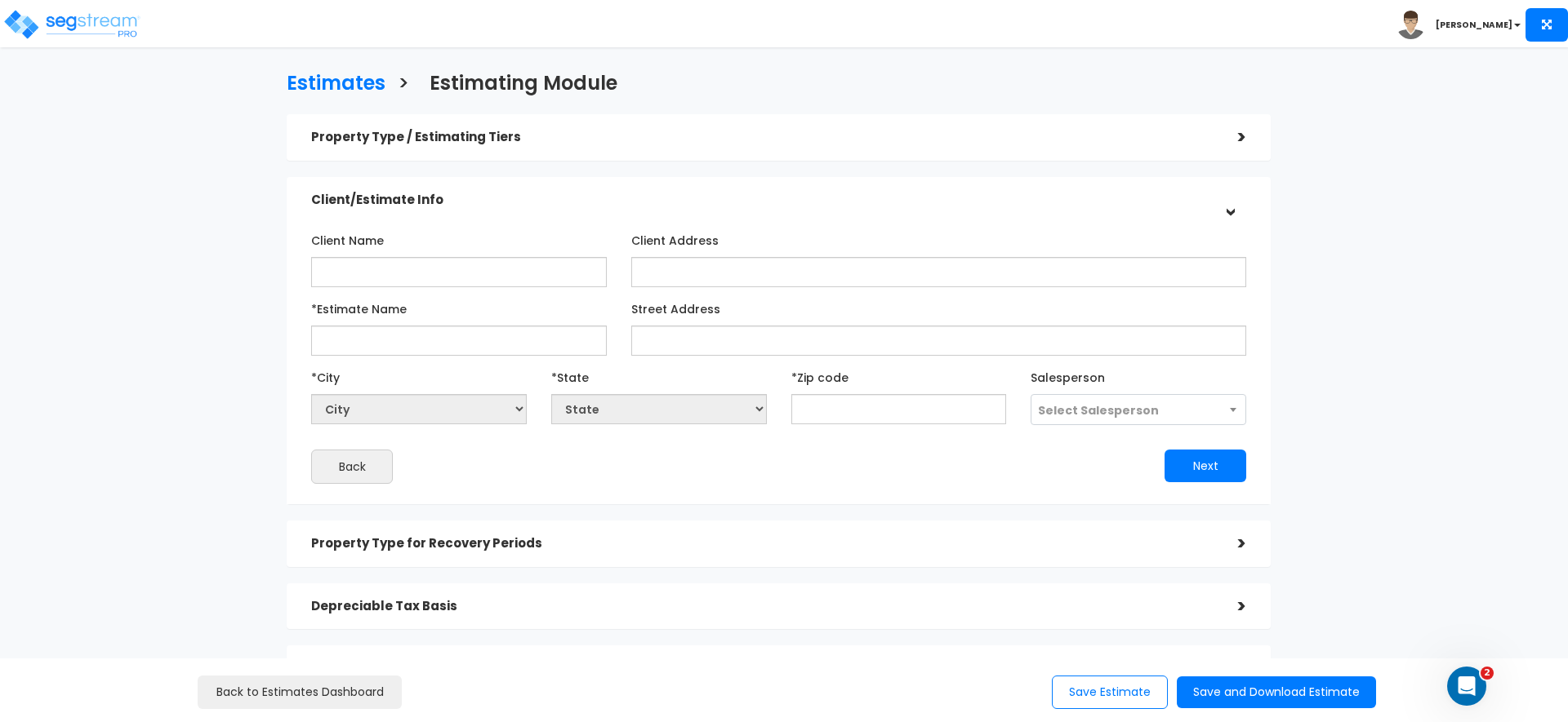
click at [404, 248] on div "Client Name" at bounding box center [459, 257] width 296 height 60
click at [409, 269] on input "Client Name" at bounding box center [459, 272] width 296 height 30
click at [482, 331] on input "*Estimate Name" at bounding box center [459, 341] width 296 height 30
type input "The Jade"
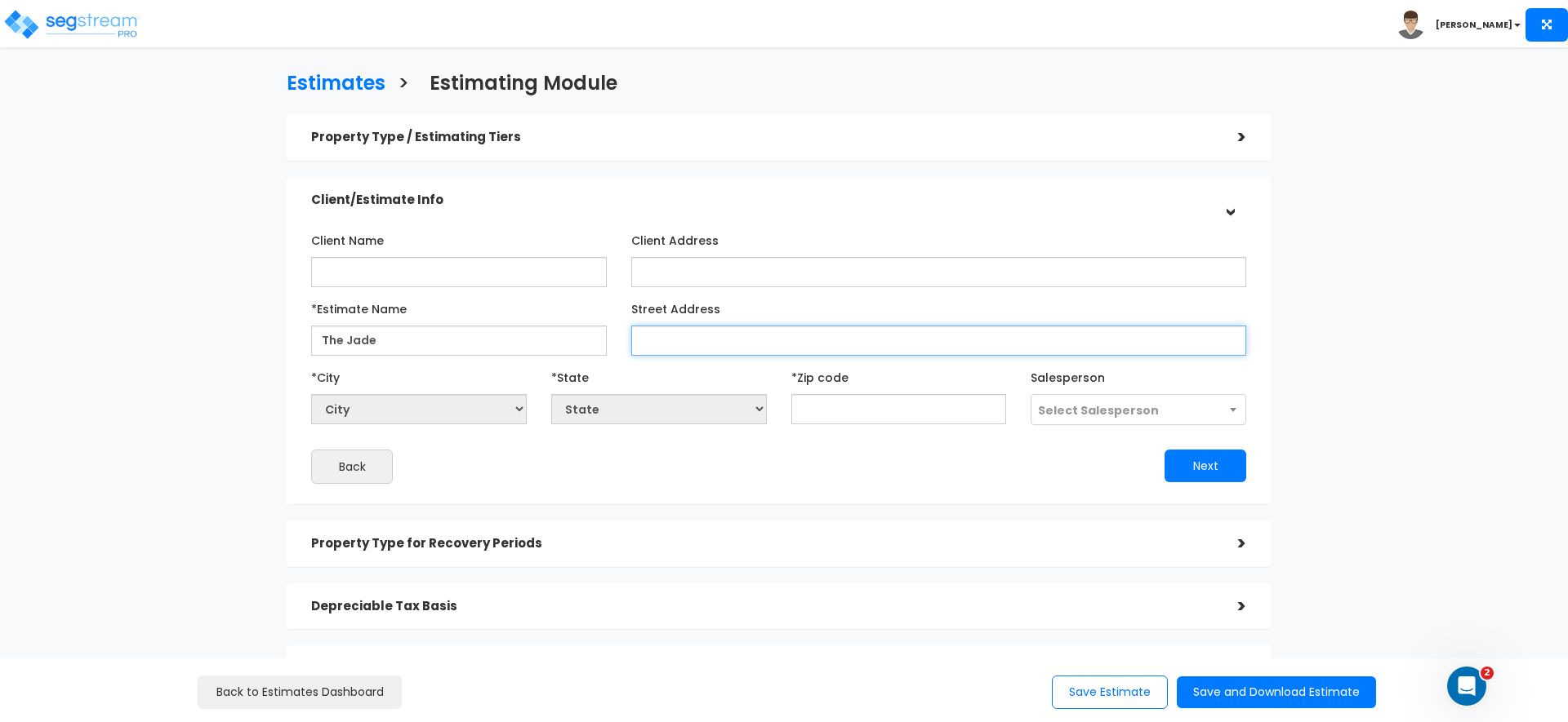
click at [789, 340] on input "Street Address" at bounding box center [938, 341] width 615 height 30
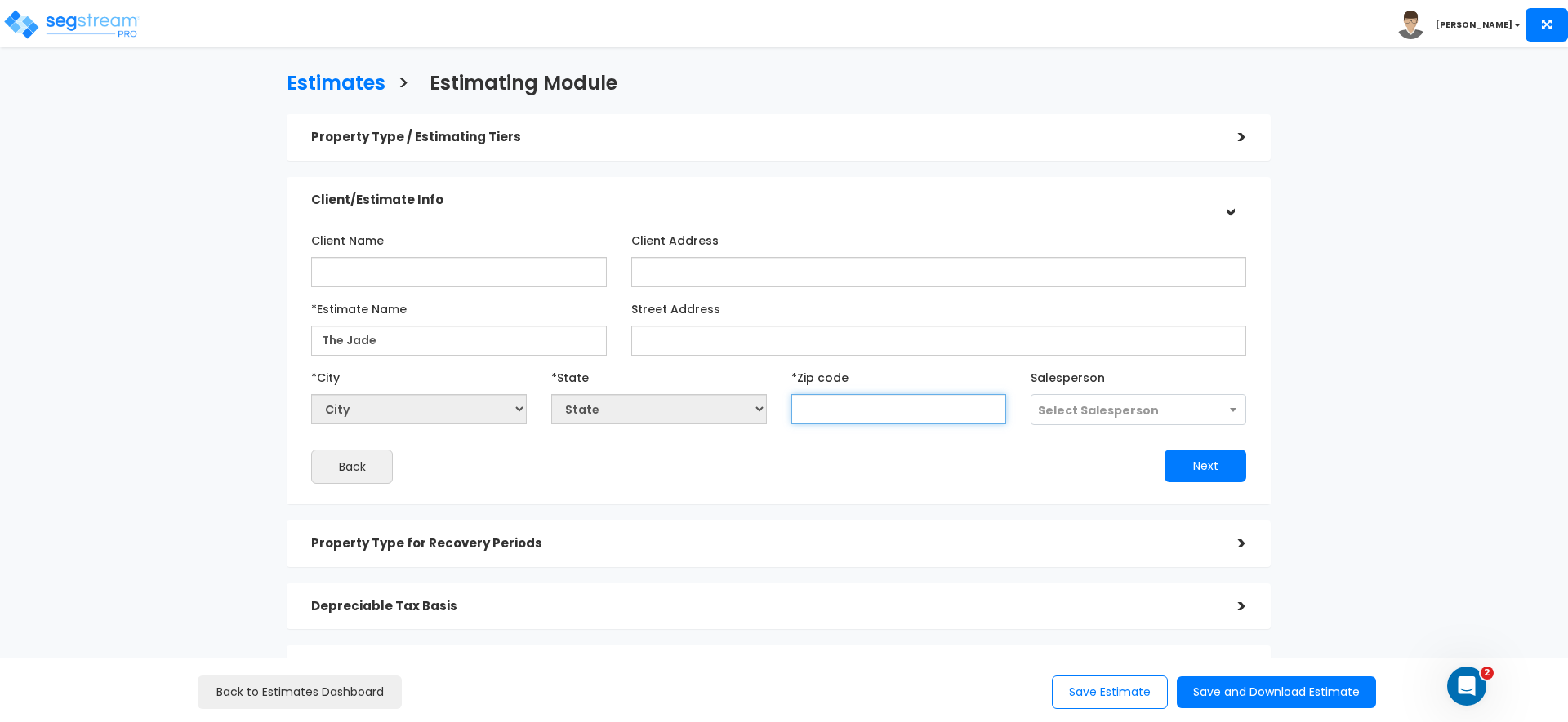
click at [835, 416] on input "text" at bounding box center [899, 409] width 216 height 30
paste input "32118"
type input "32118"
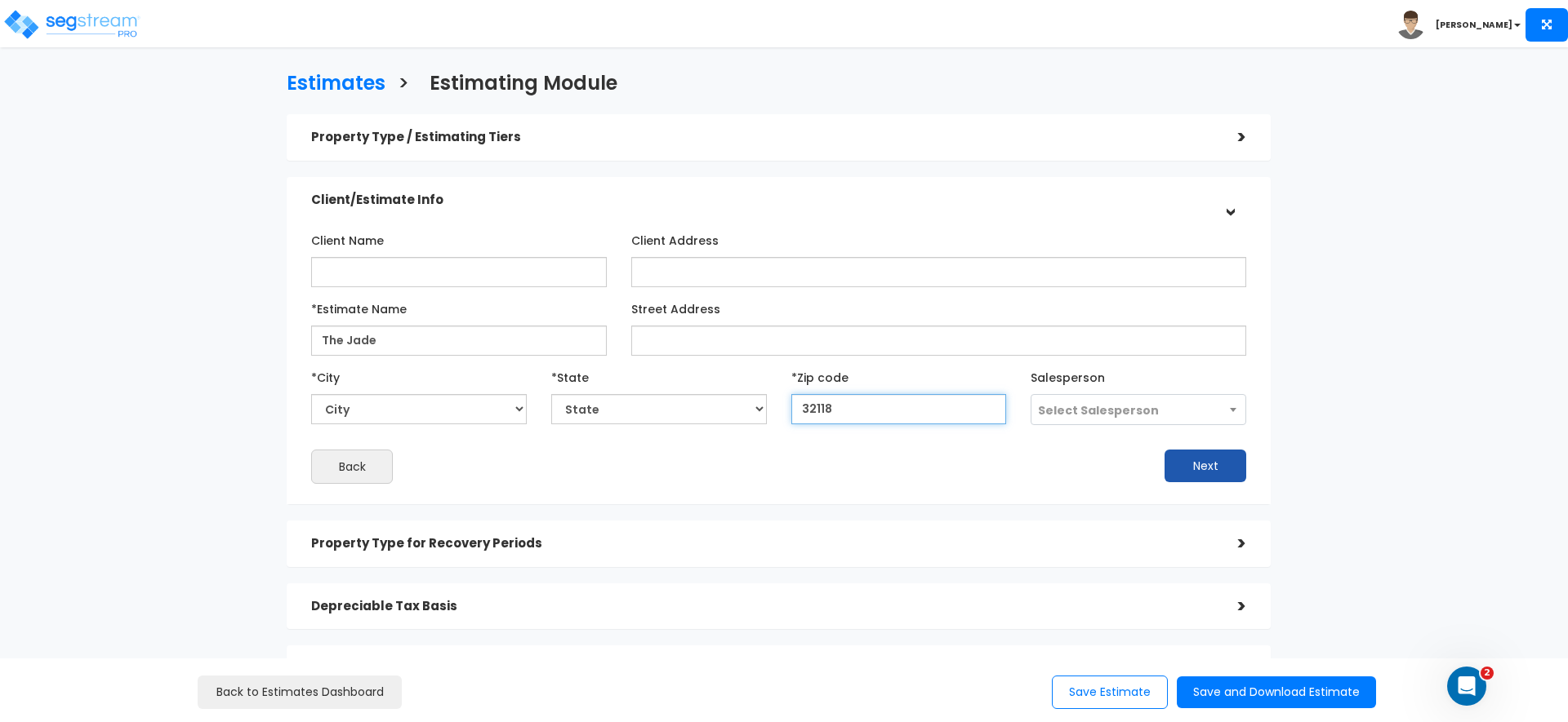
select select "FL"
type input "32118"
click at [1170, 413] on span "Select Salesperson" at bounding box center [1139, 410] width 214 height 31
click at [1277, 402] on div "Property Type / Estimating Tiers > *Property Type Multi-Family Residential Assi…" at bounding box center [779, 443] width 1009 height 673
click at [1204, 460] on button "Next" at bounding box center [1206, 465] width 82 height 33
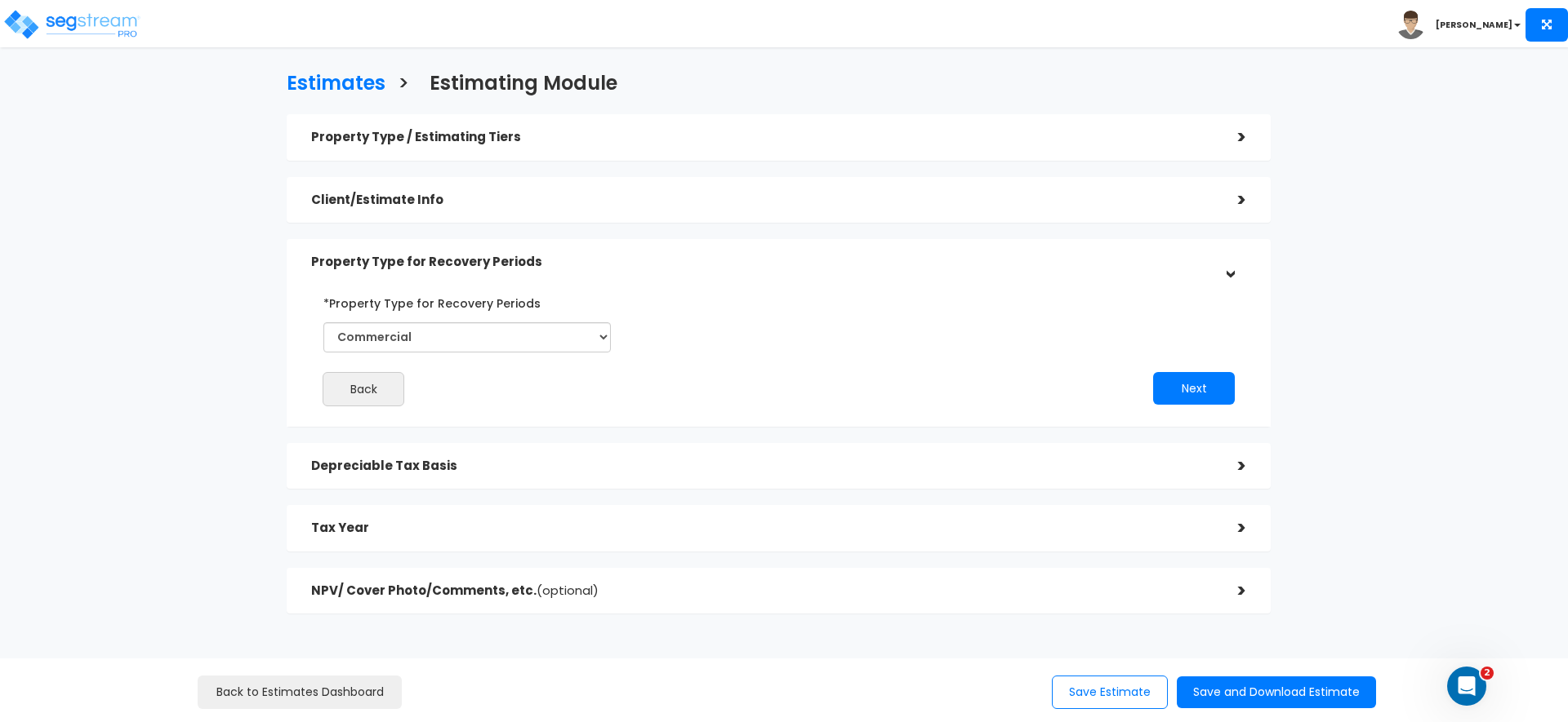
click at [470, 185] on div "Client/Estimate Info" at bounding box center [763, 200] width 902 height 30
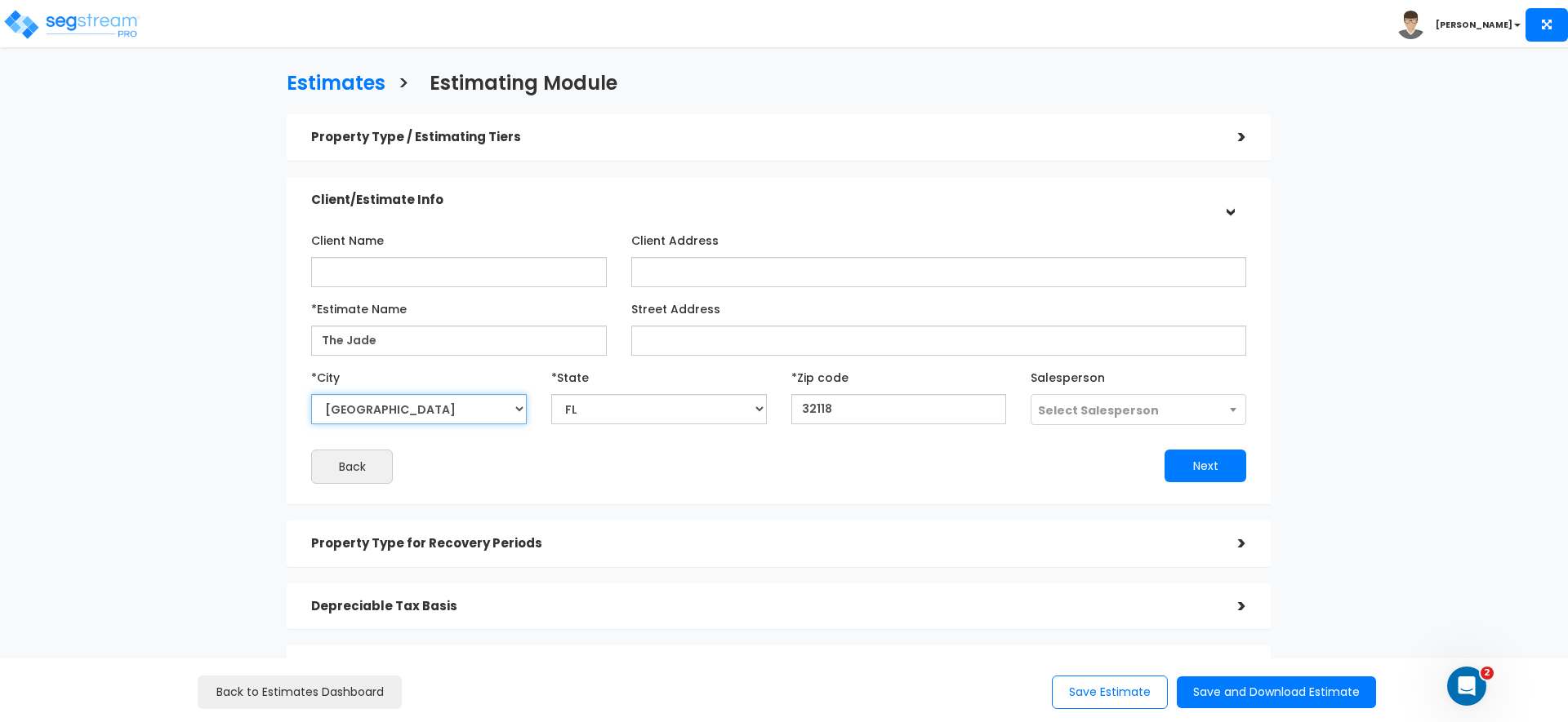
click at [451, 399] on select "City Alachua Alford Altamonte Springs Altha Altoona Alturas Alva Anna Maria Ant…" at bounding box center [419, 409] width 216 height 30
select select "Merritt Island"
click at [311, 394] on select "City Alachua Alford Altamonte Springs Altha Altoona Alturas Alva Anna Maria Ant…" at bounding box center [419, 409] width 216 height 30
click at [247, 457] on div "Estimates > Estimating Module Property Type / Estimating Tiers > *Property Type…" at bounding box center [779, 417] width 1286 height 1001
click at [1205, 459] on button "Next" at bounding box center [1206, 465] width 82 height 33
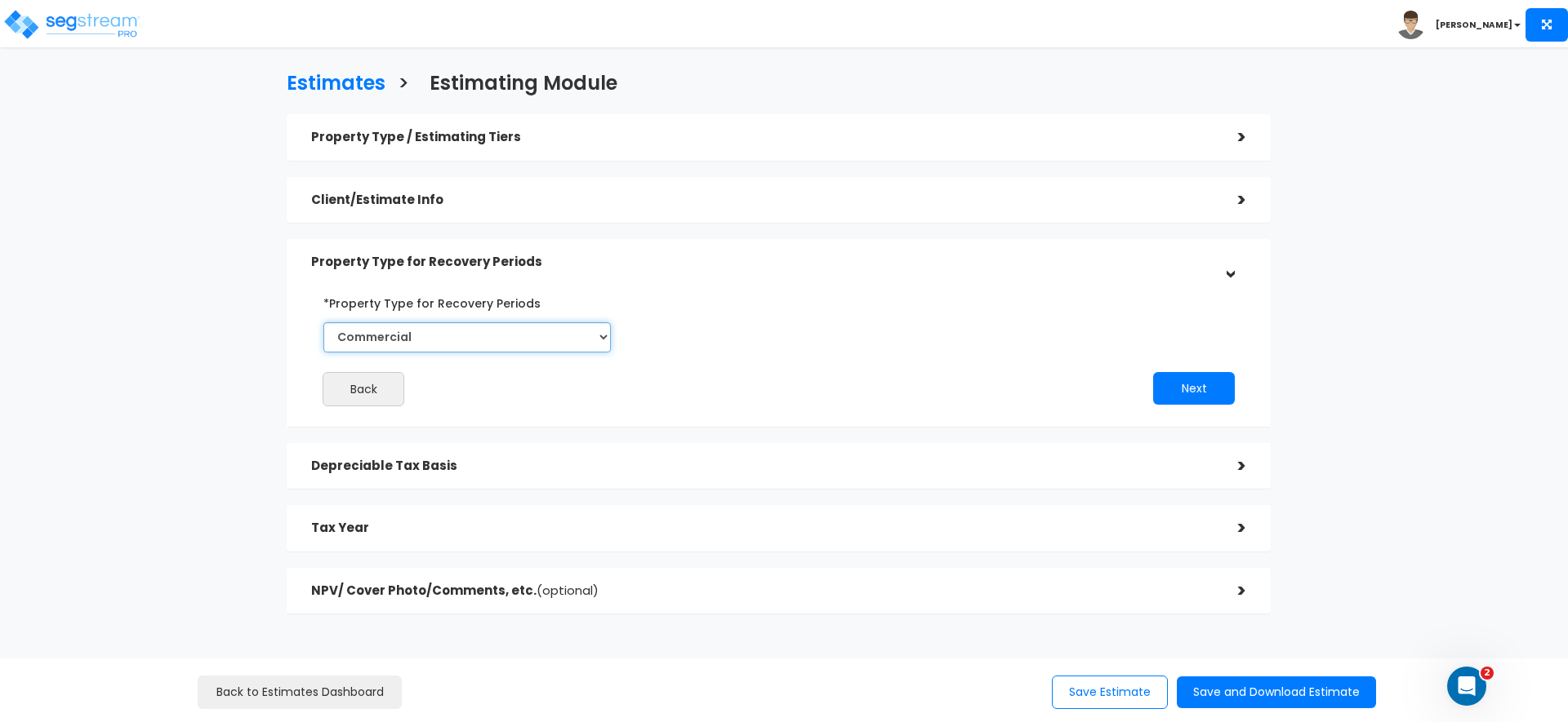
click at [457, 336] on select "Commercial Residential" at bounding box center [466, 337] width 287 height 30
select select "Residential"
click at [323, 322] on select "Commercial Residential" at bounding box center [466, 337] width 287 height 30
click at [1183, 387] on button "Next" at bounding box center [1194, 388] width 82 height 33
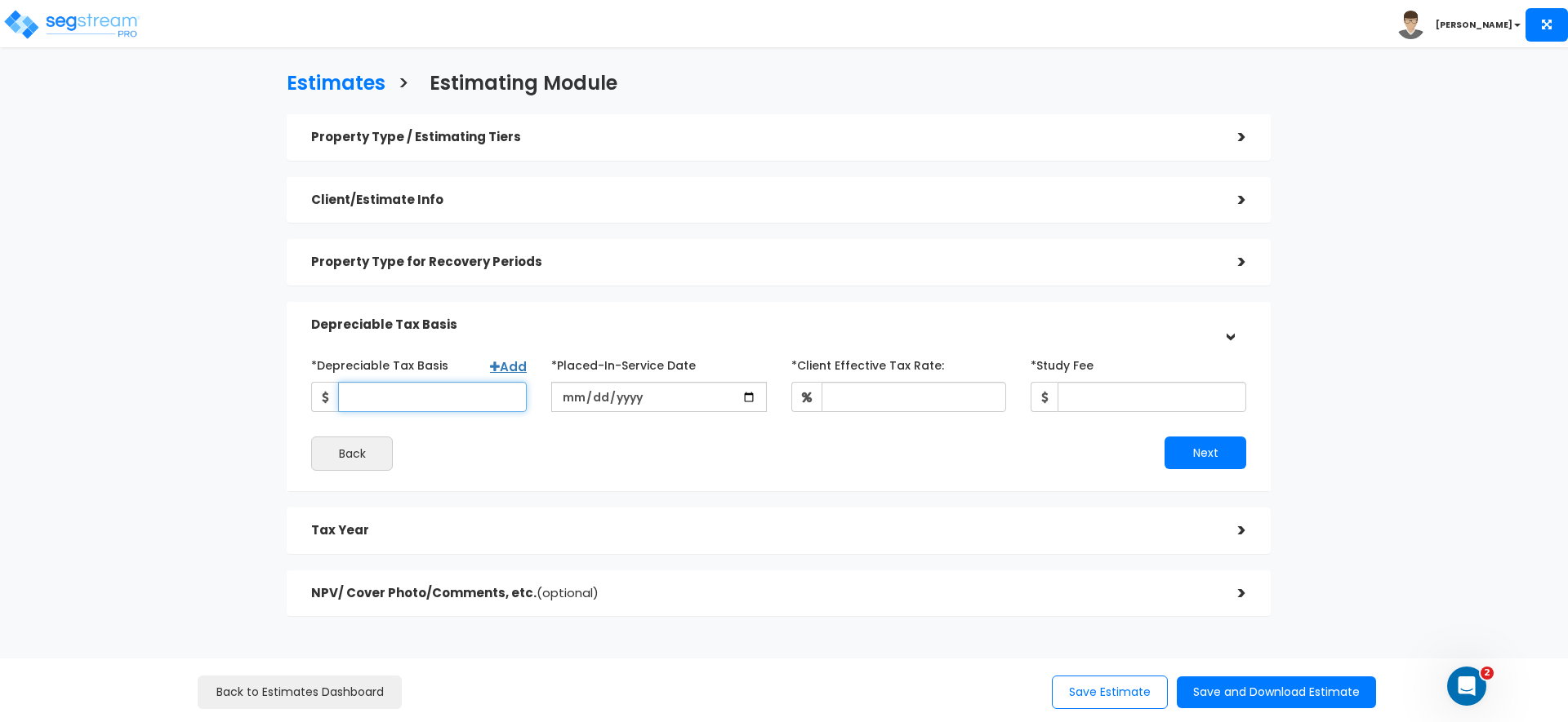
click at [375, 399] on input "*Depreciable Tax Basis" at bounding box center [432, 397] width 188 height 30
type input "6,018,000"
drag, startPoint x: 838, startPoint y: 464, endPoint x: 728, endPoint y: 447, distance: 111.3
click at [838, 464] on div "Next" at bounding box center [1019, 453] width 480 height 33
click at [576, 389] on input "date" at bounding box center [659, 397] width 216 height 30
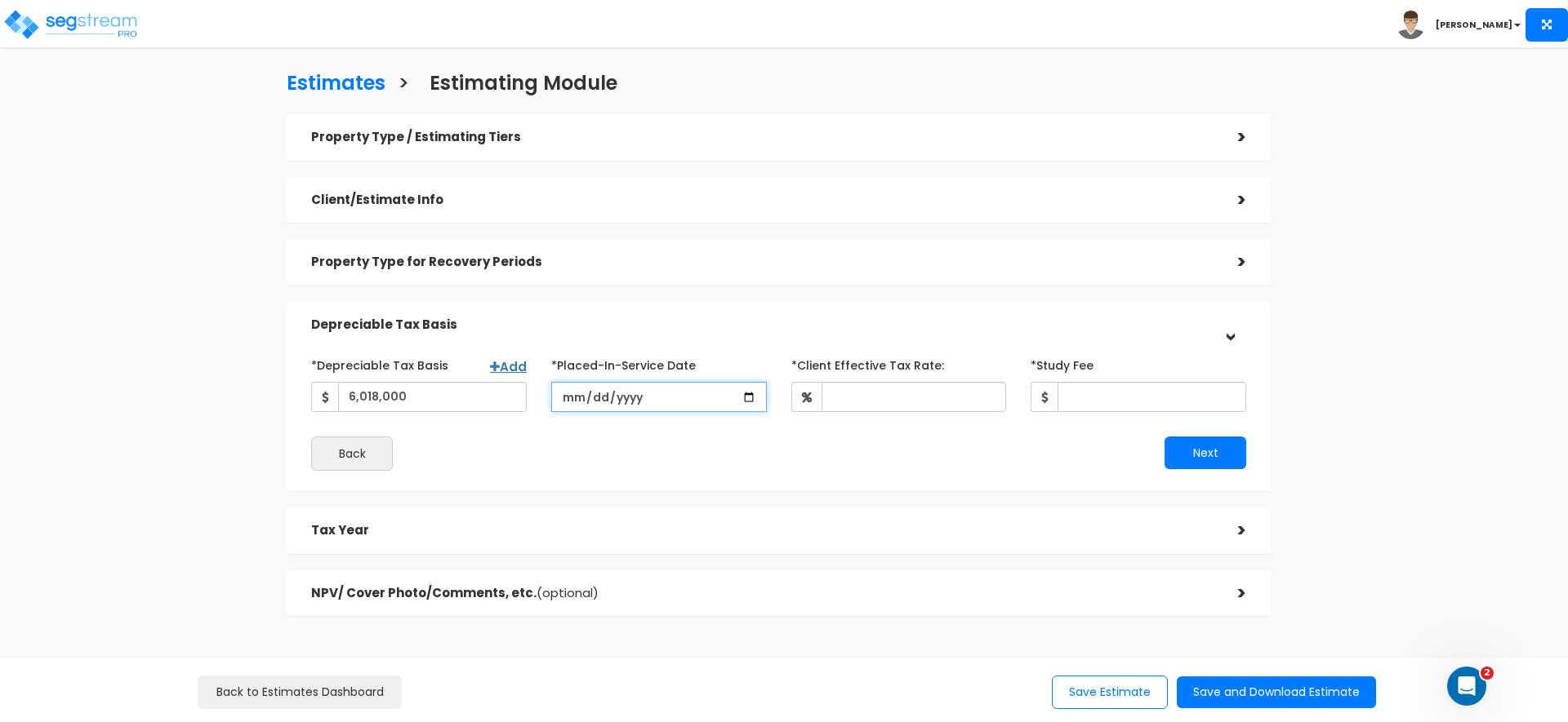
click at [756, 397] on input "date" at bounding box center [659, 397] width 216 height 30
click at [748, 396] on input "date" at bounding box center [659, 397] width 216 height 30
type input "2025-09-30"
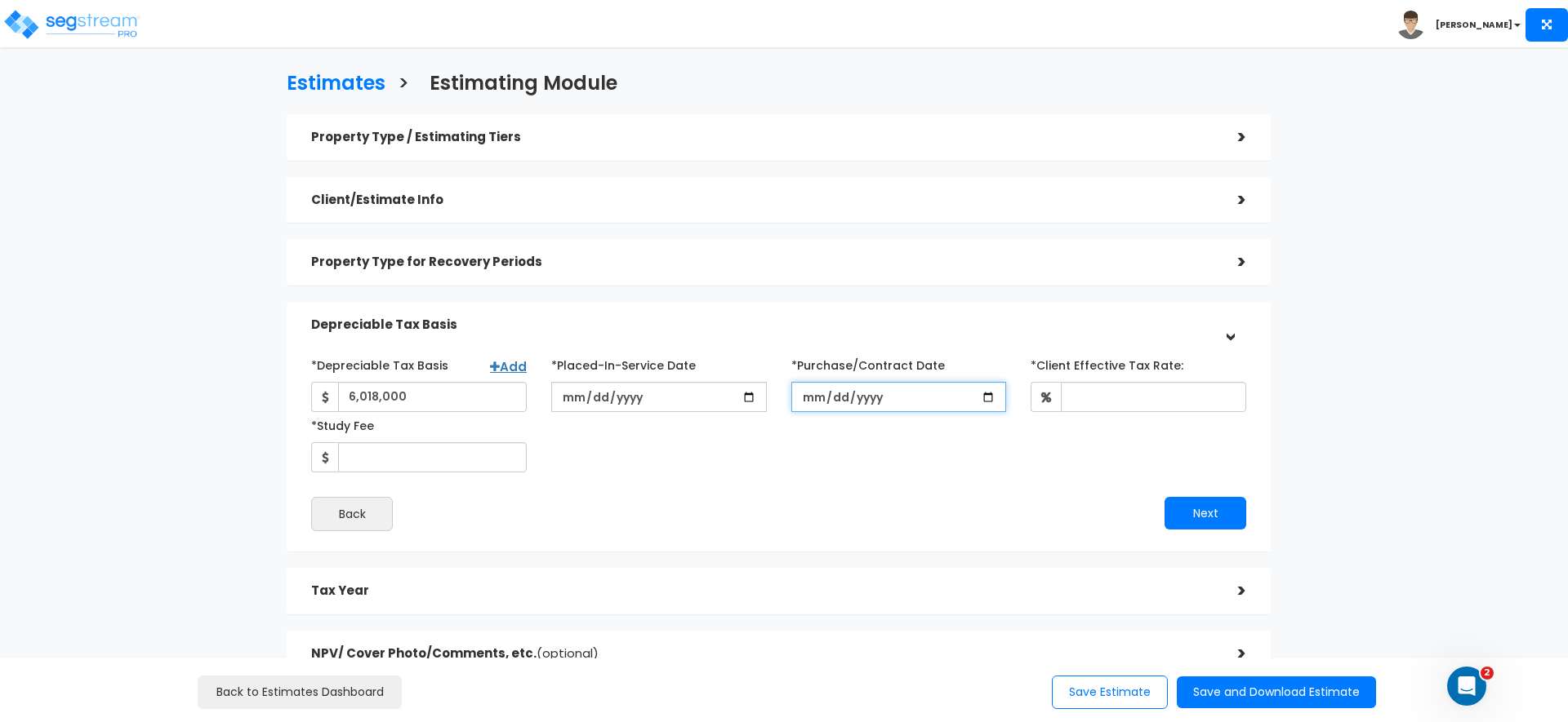
click at [980, 396] on input "*Purchase/Contract Date" at bounding box center [899, 397] width 216 height 30
type input "2025-09-30"
click at [1089, 392] on input "*Client Effective Tax Rate:" at bounding box center [1153, 397] width 185 height 30
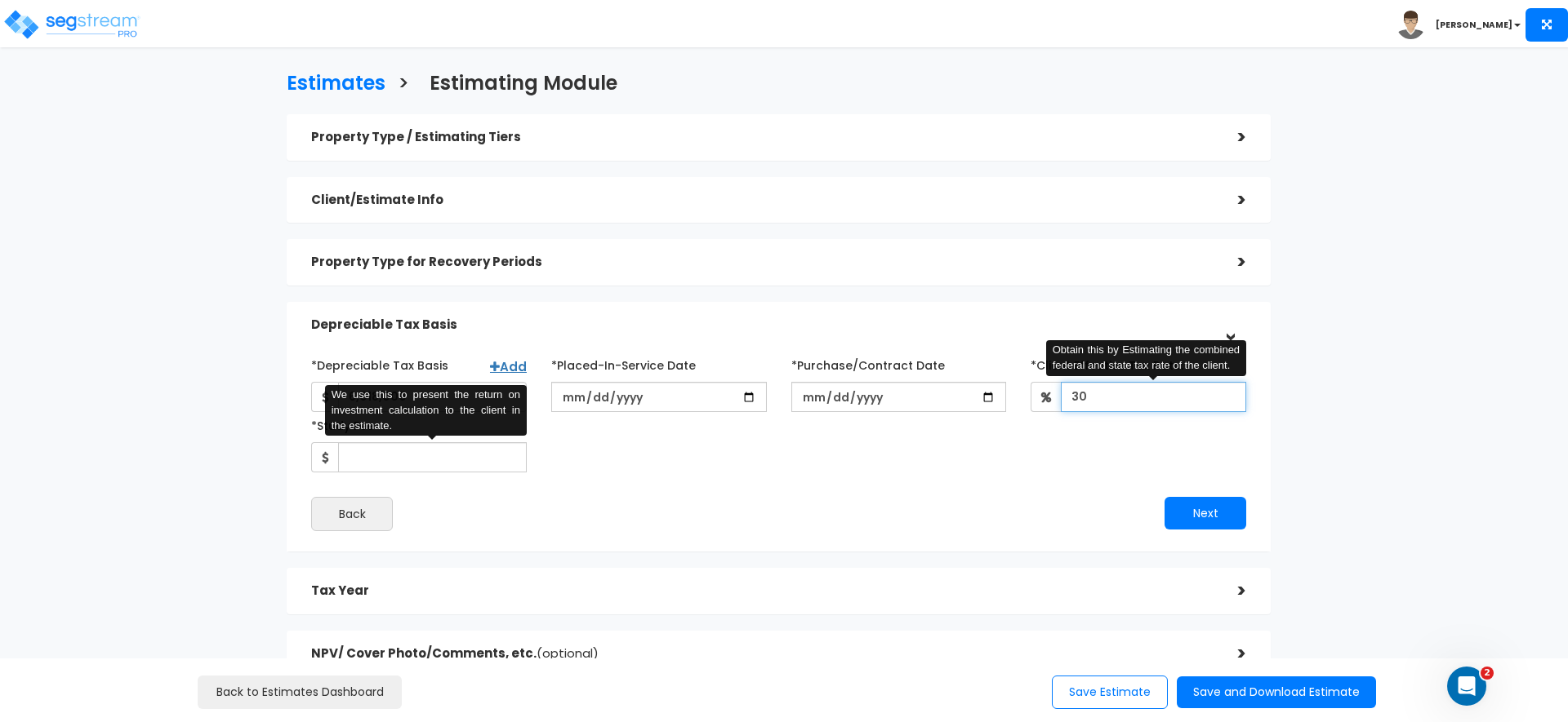
type input "30"
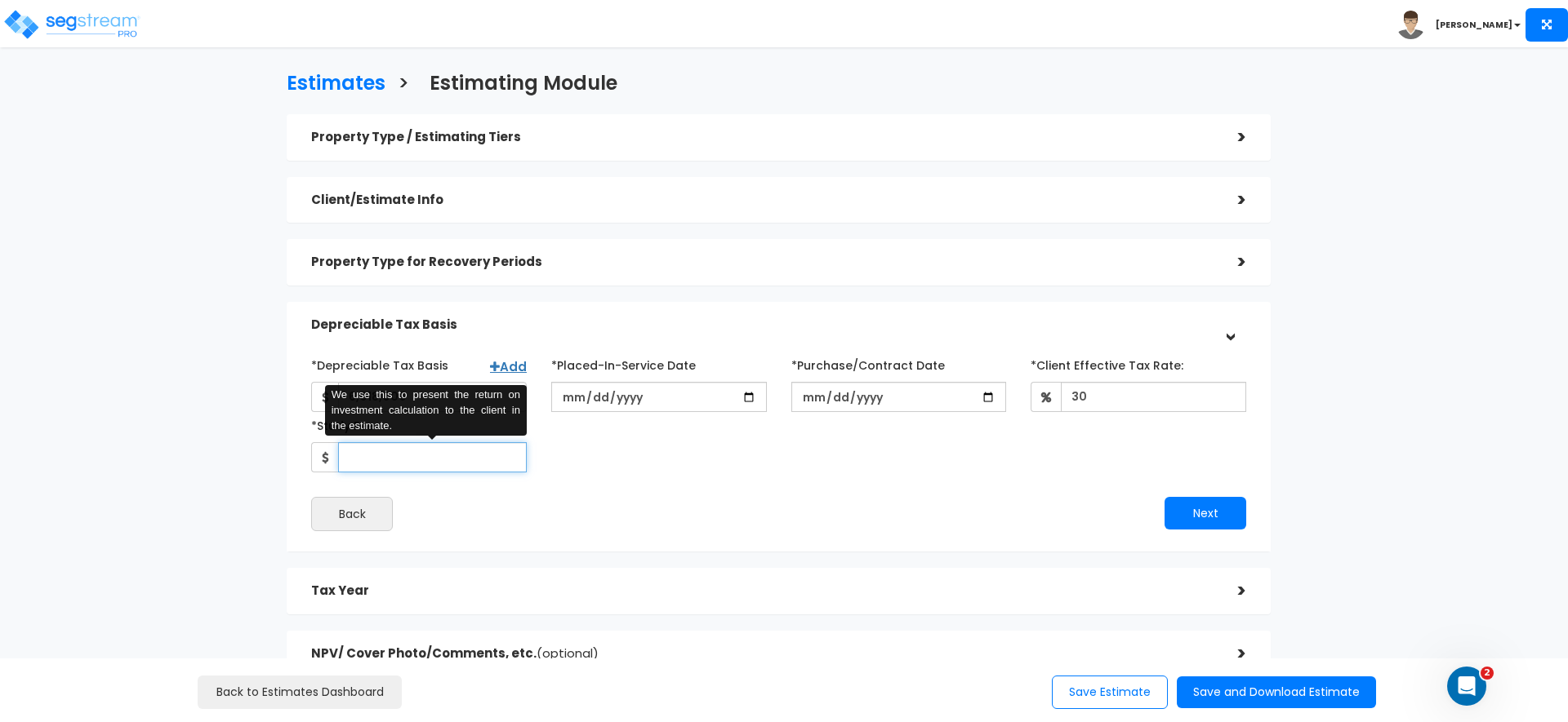
click at [460, 459] on input "*Study Fee" at bounding box center [432, 458] width 188 height 30
type input "6,650"
click at [632, 482] on div "*Depreciable Tax Basis Add 6,018,000 *Placed-In-Service Date 2025-09-30" at bounding box center [779, 441] width 935 height 180
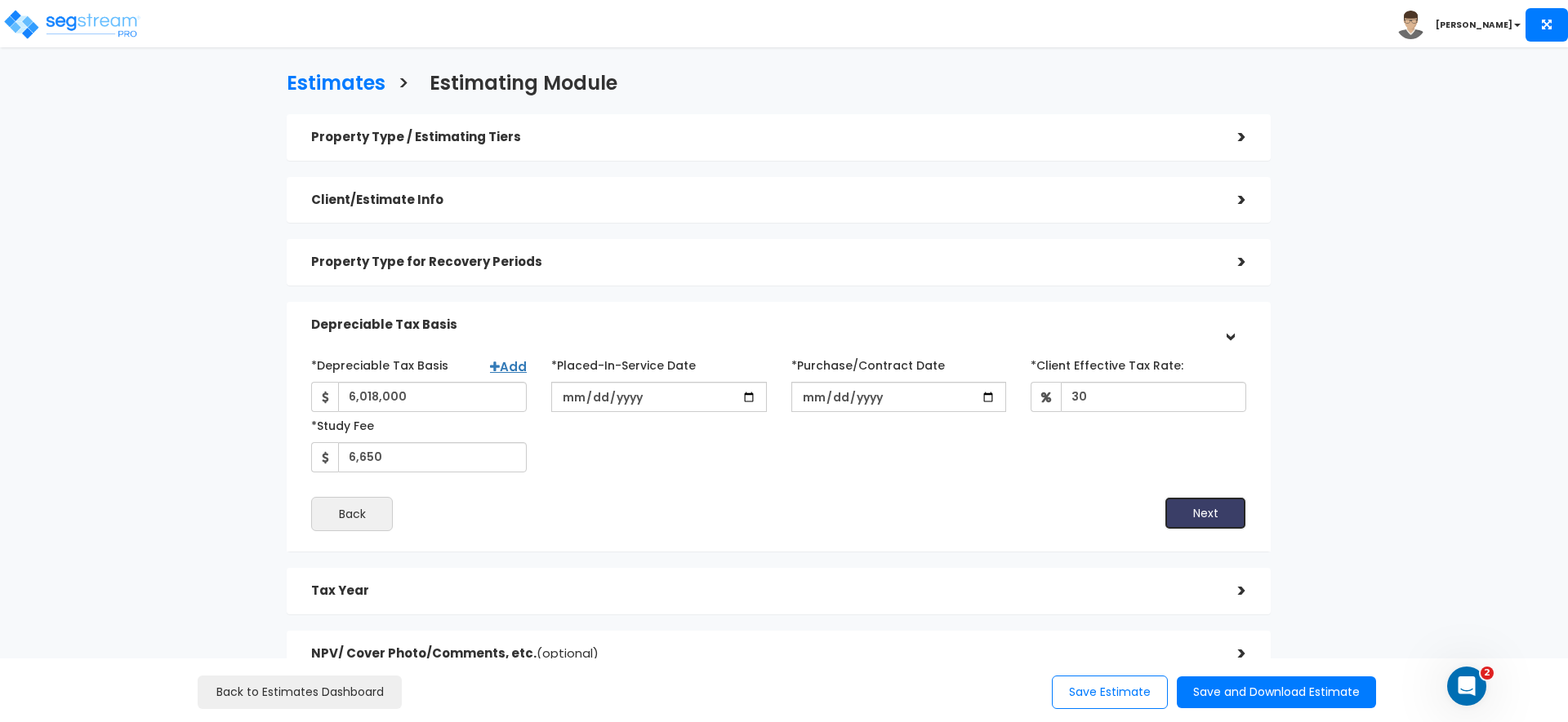
click at [1190, 515] on button "Next" at bounding box center [1206, 513] width 82 height 33
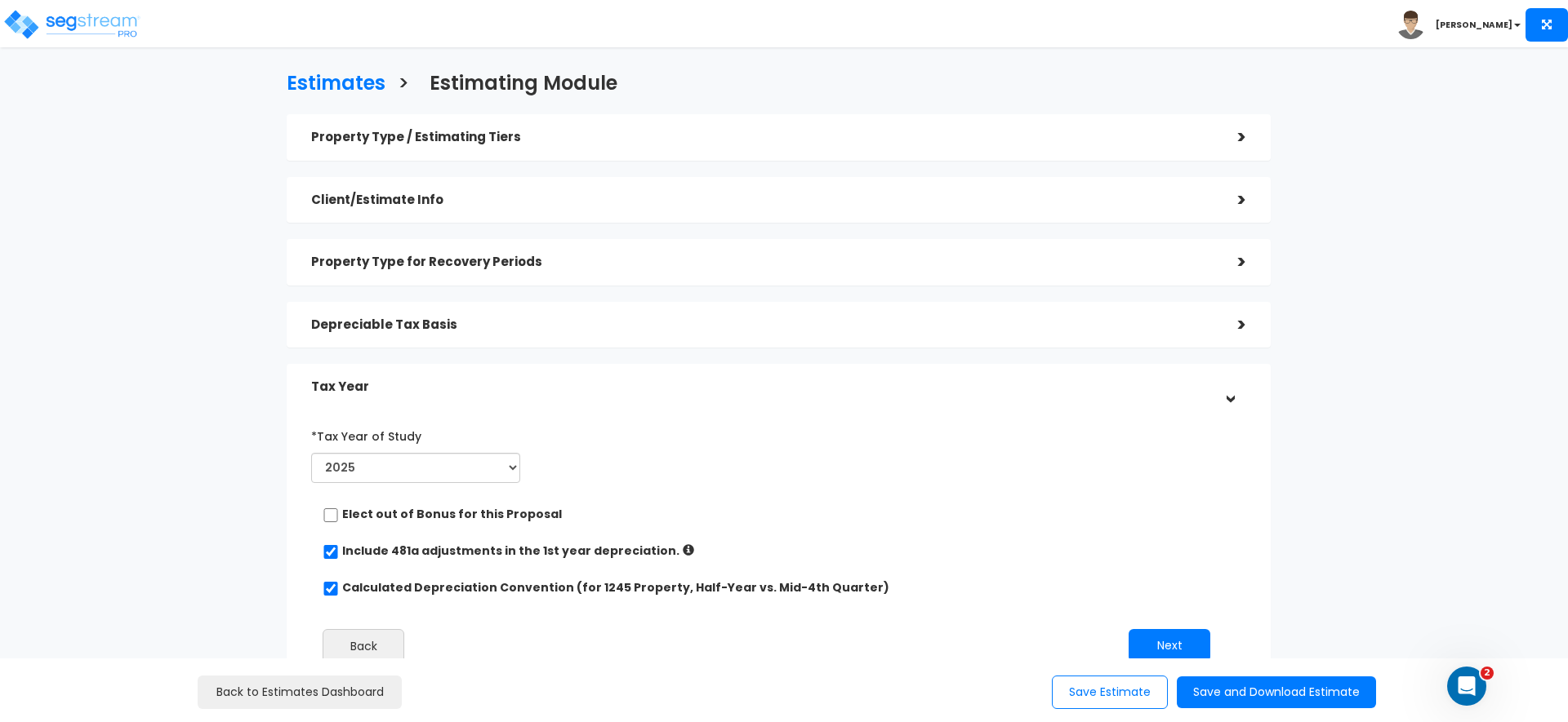
click at [710, 504] on div "*Tax Year of Study 2025 2026 Prior Accumulated Depreciation Back Next" at bounding box center [766, 550] width 935 height 269
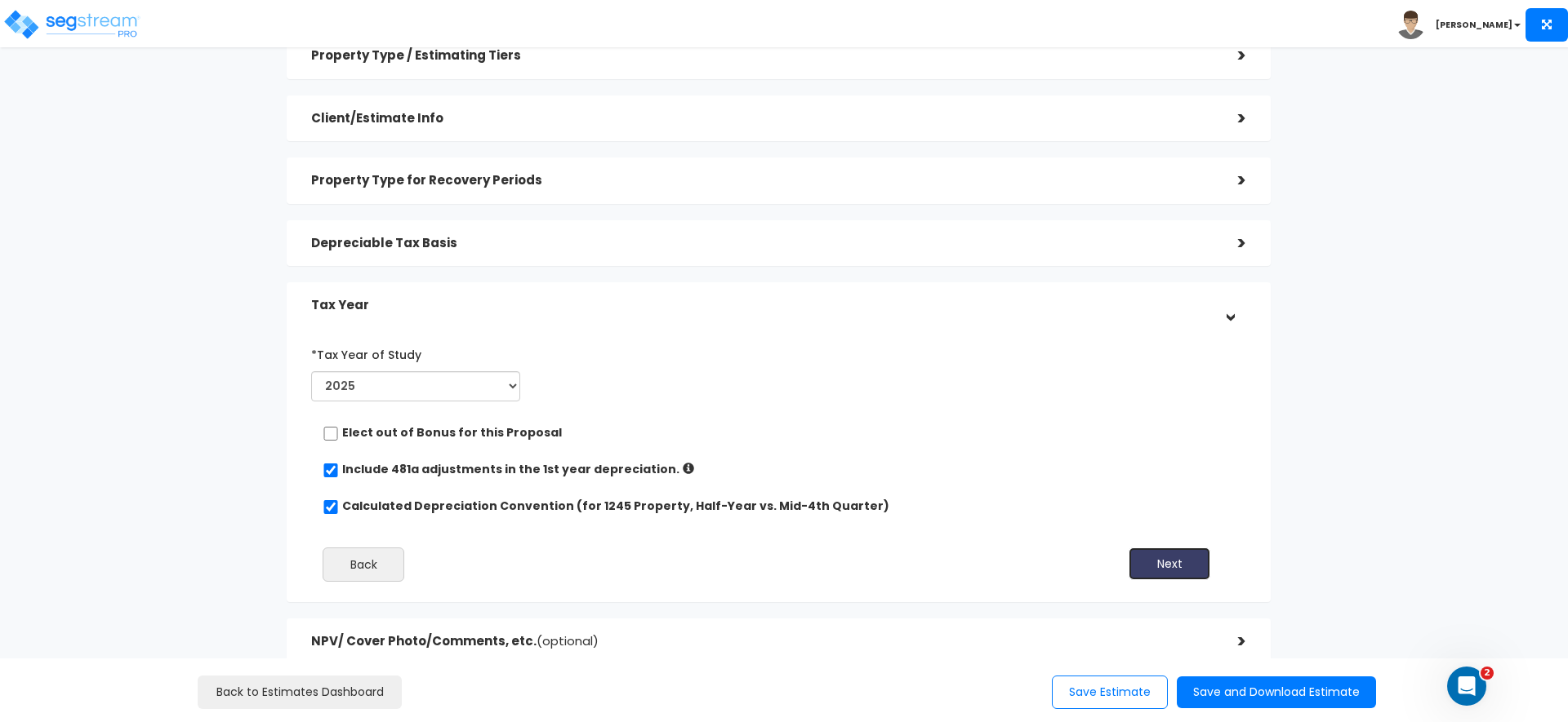
click at [1179, 559] on button "Next" at bounding box center [1170, 564] width 82 height 33
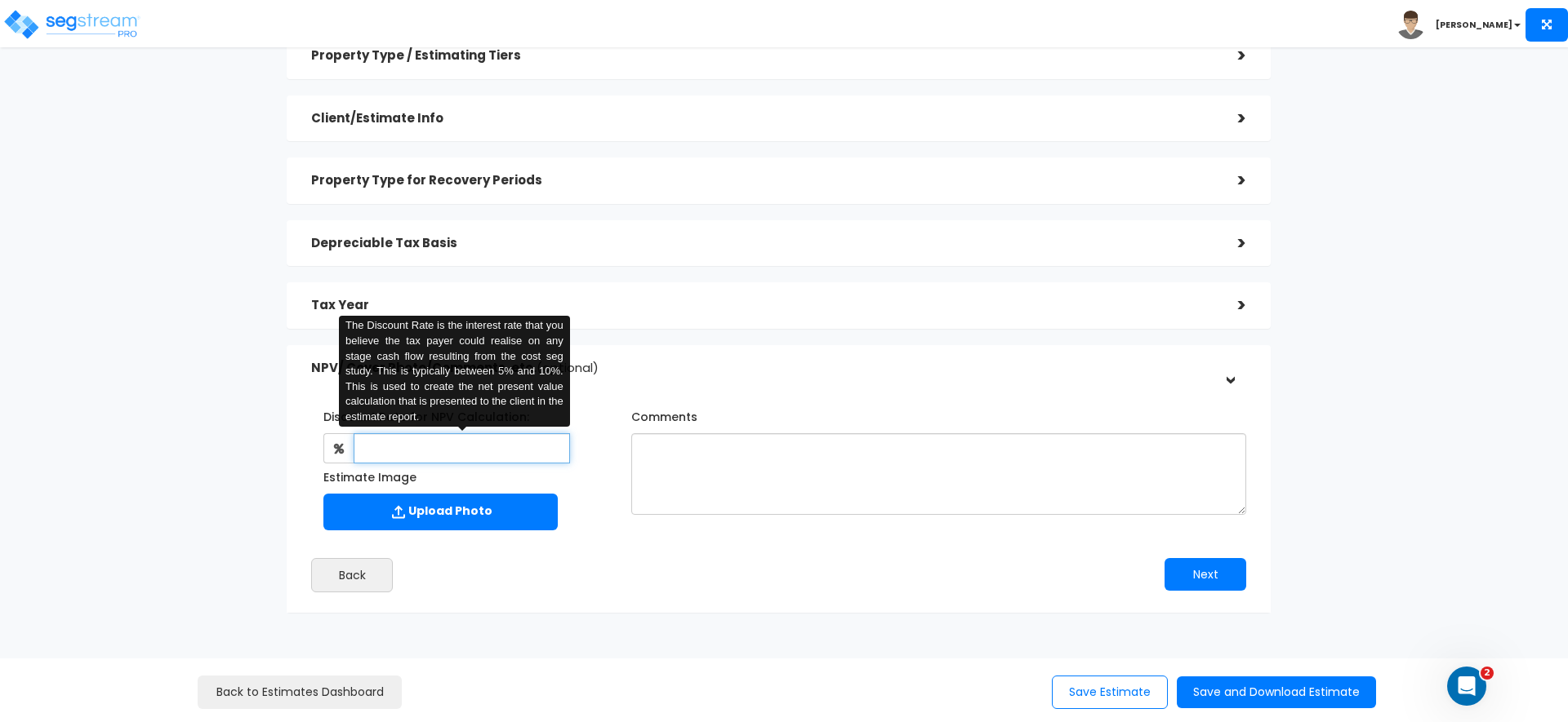
click at [455, 449] on input "text" at bounding box center [461, 448] width 216 height 30
type input "3"
type input "5"
click at [748, 569] on div "Back" at bounding box center [538, 575] width 480 height 34
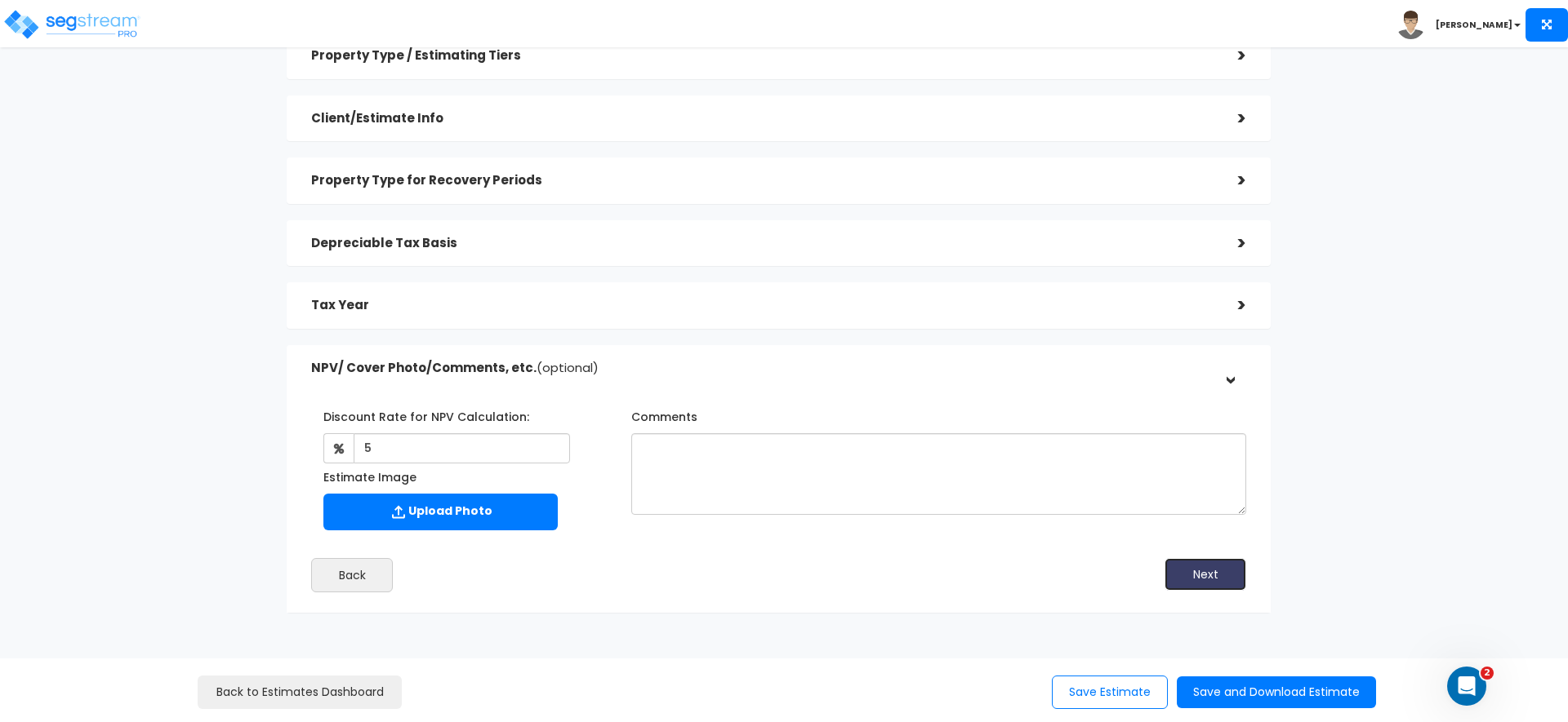
click at [1210, 566] on button "Next" at bounding box center [1206, 574] width 82 height 33
click at [1242, 687] on button "Save and Download Estimate" at bounding box center [1277, 693] width 199 height 32
